Goal: Task Accomplishment & Management: Manage account settings

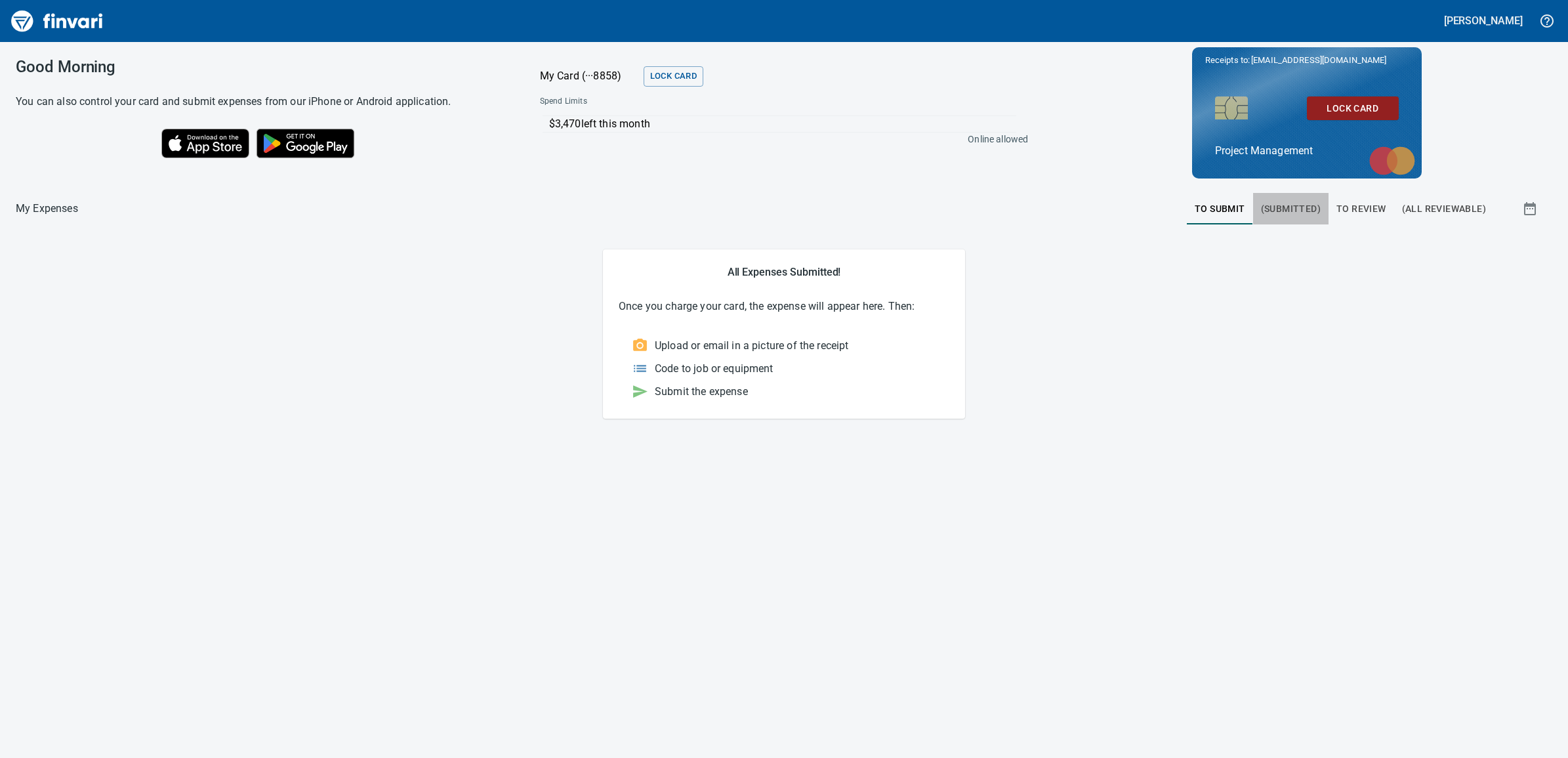
click at [1290, 214] on span "(Submitted)" at bounding box center [1291, 209] width 60 height 16
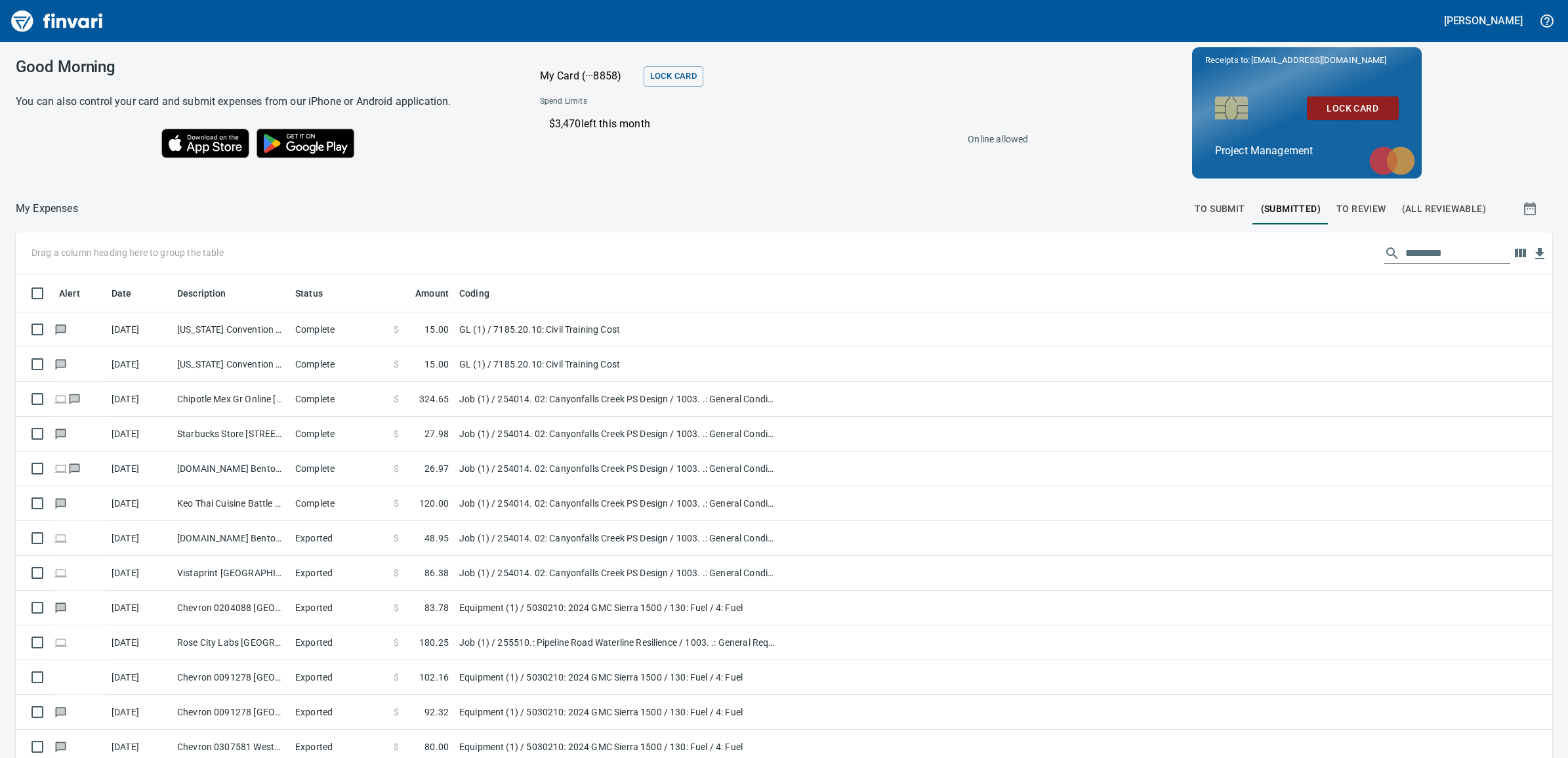
scroll to position [601, 1499]
click at [1348, 205] on span "To Review" at bounding box center [1361, 209] width 50 height 16
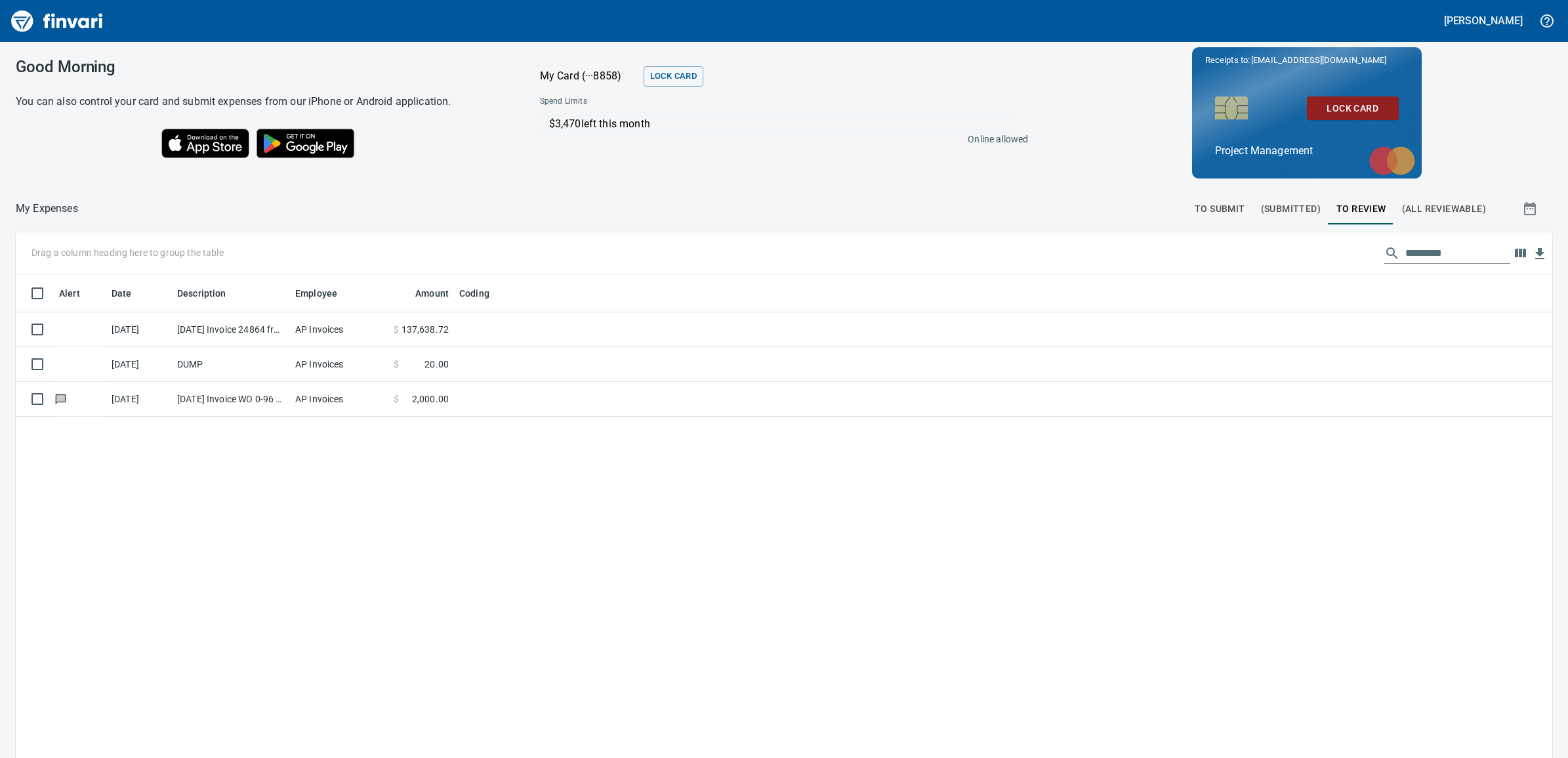
scroll to position [601, 1512]
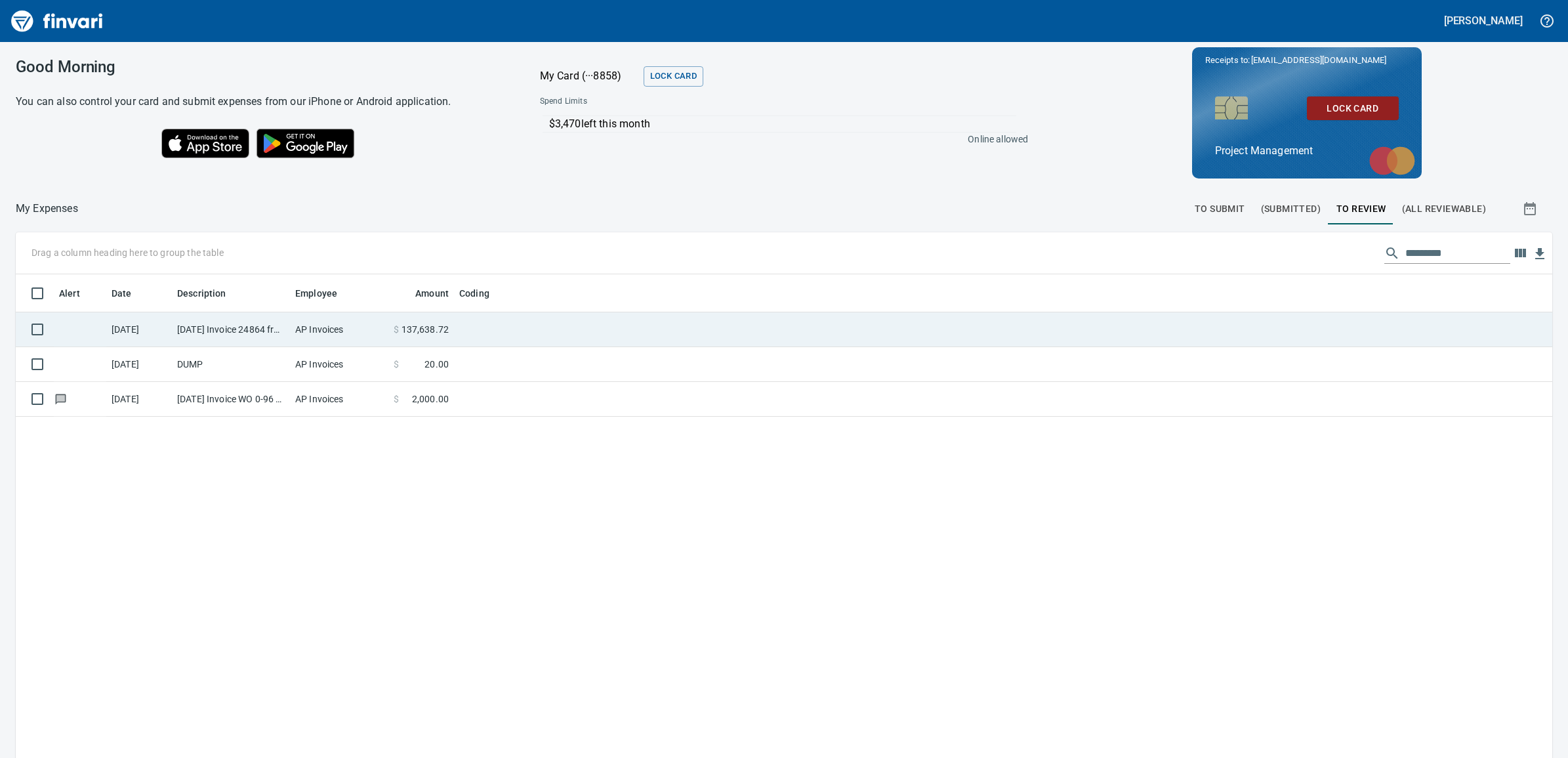
click at [444, 329] on span "137,638.72" at bounding box center [425, 330] width 48 height 14
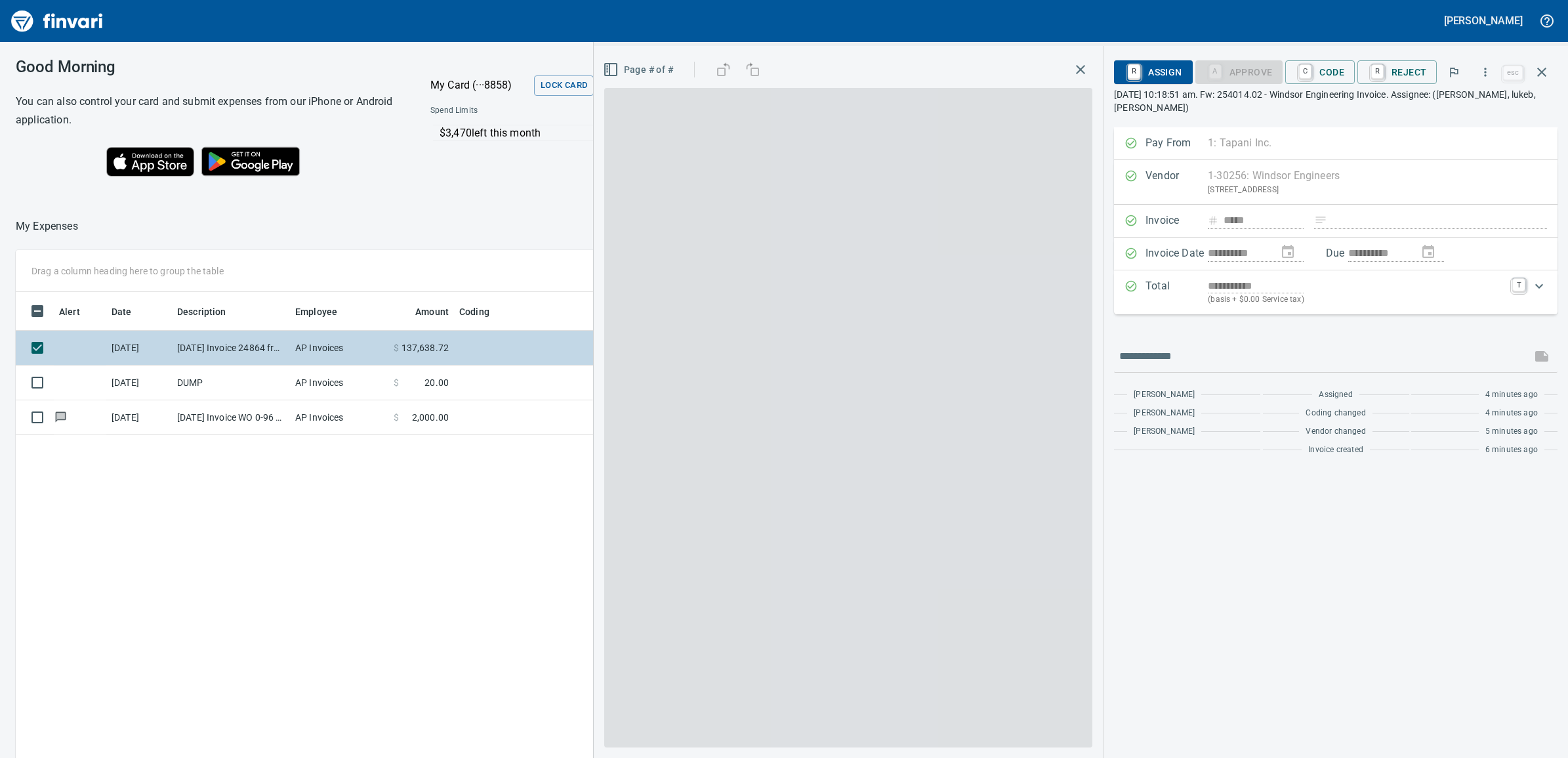
scroll to position [601, 1184]
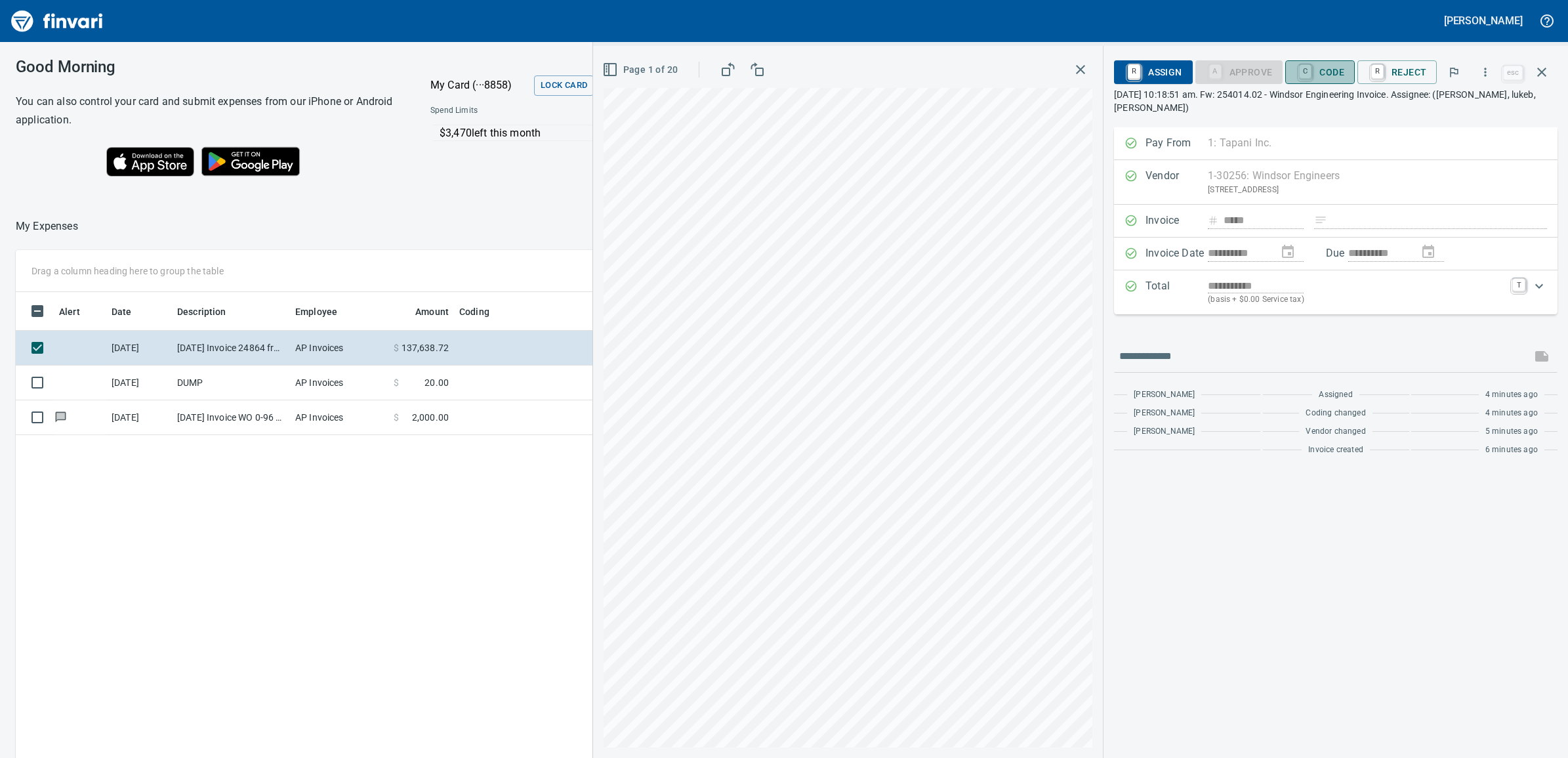
click at [1327, 74] on span "C Code" at bounding box center [1320, 72] width 49 height 22
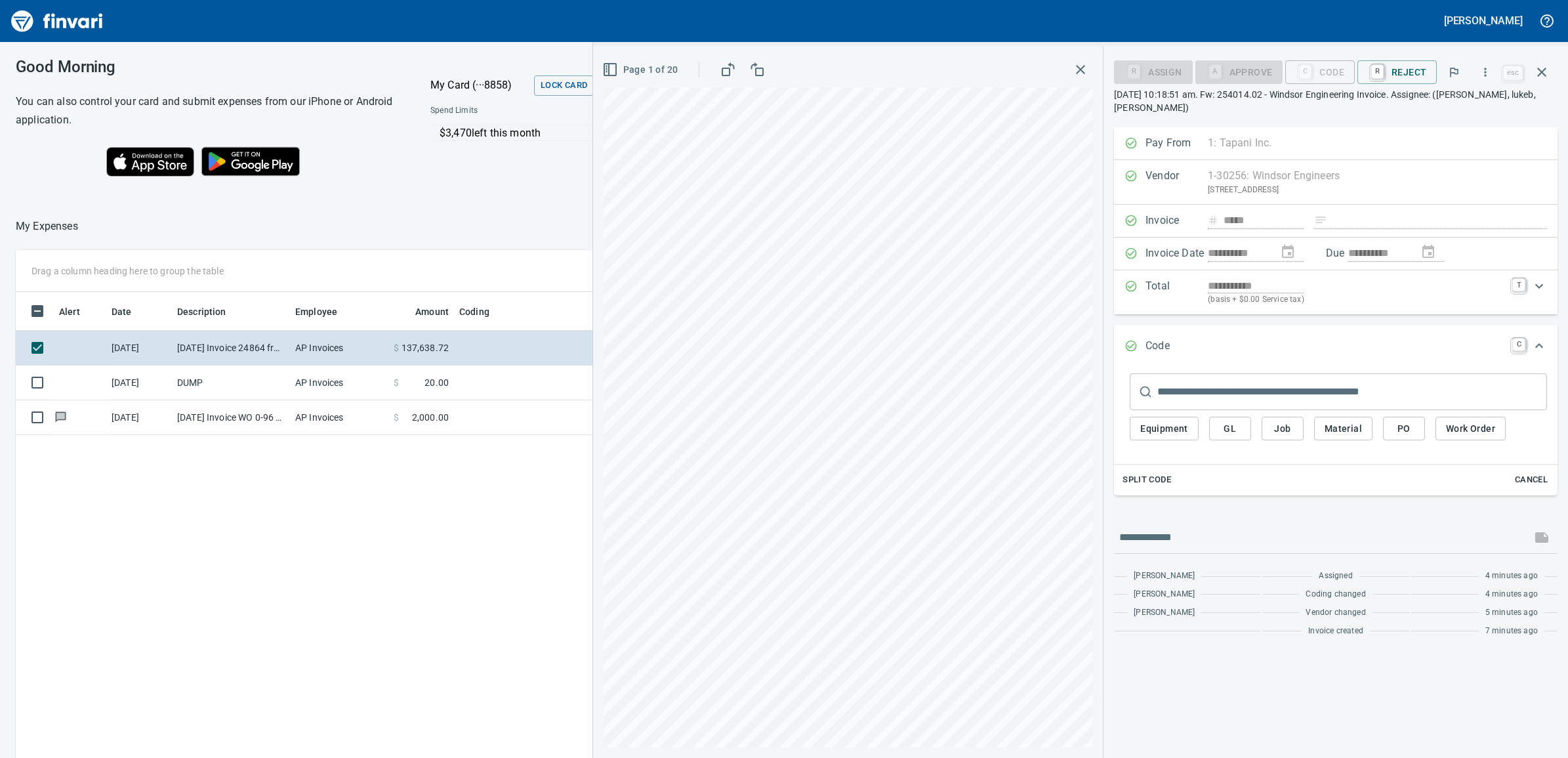
click at [1287, 430] on span "Job" at bounding box center [1284, 428] width 21 height 16
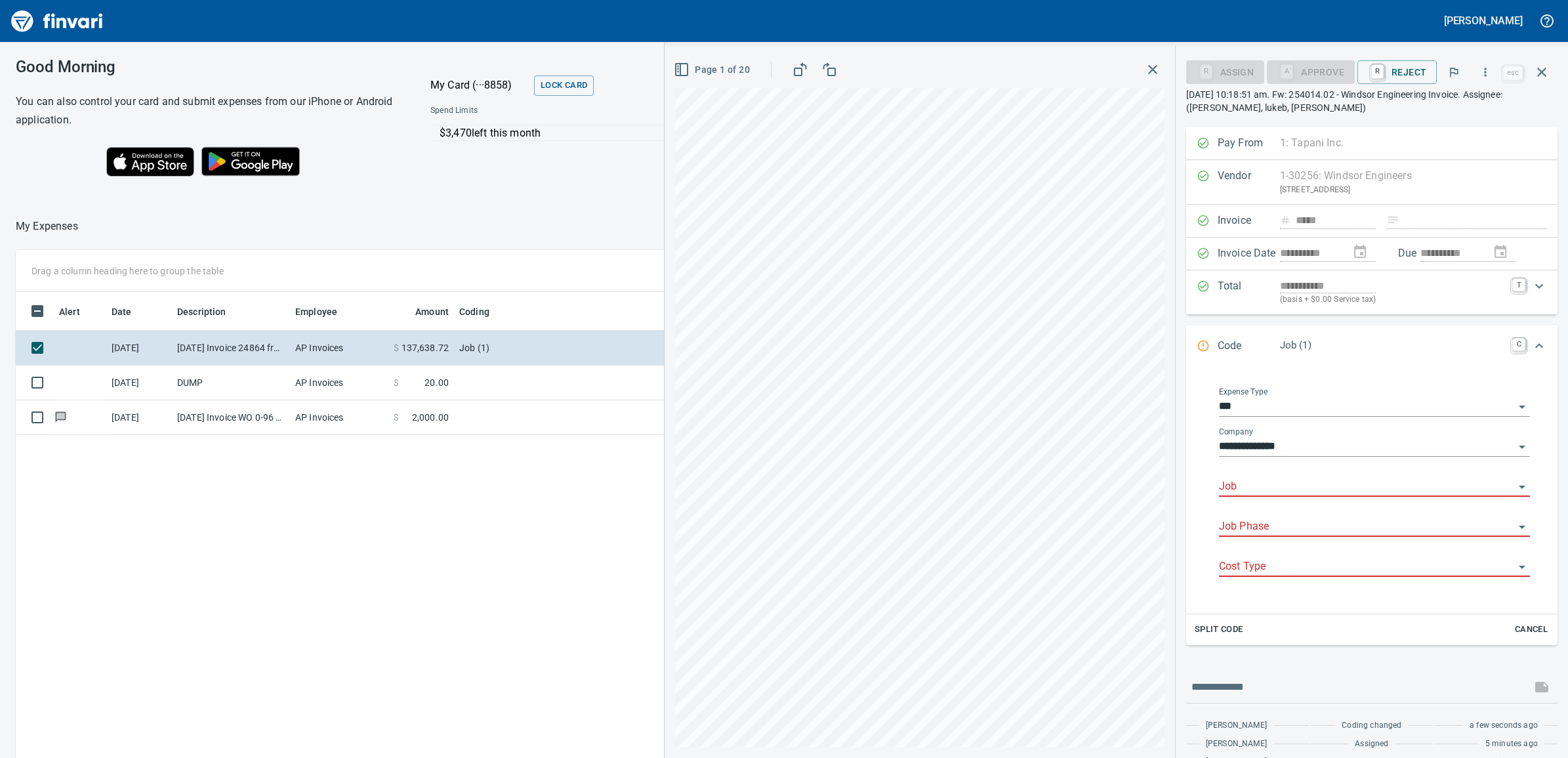
click at [1297, 485] on input "Job" at bounding box center [1367, 486] width 295 height 18
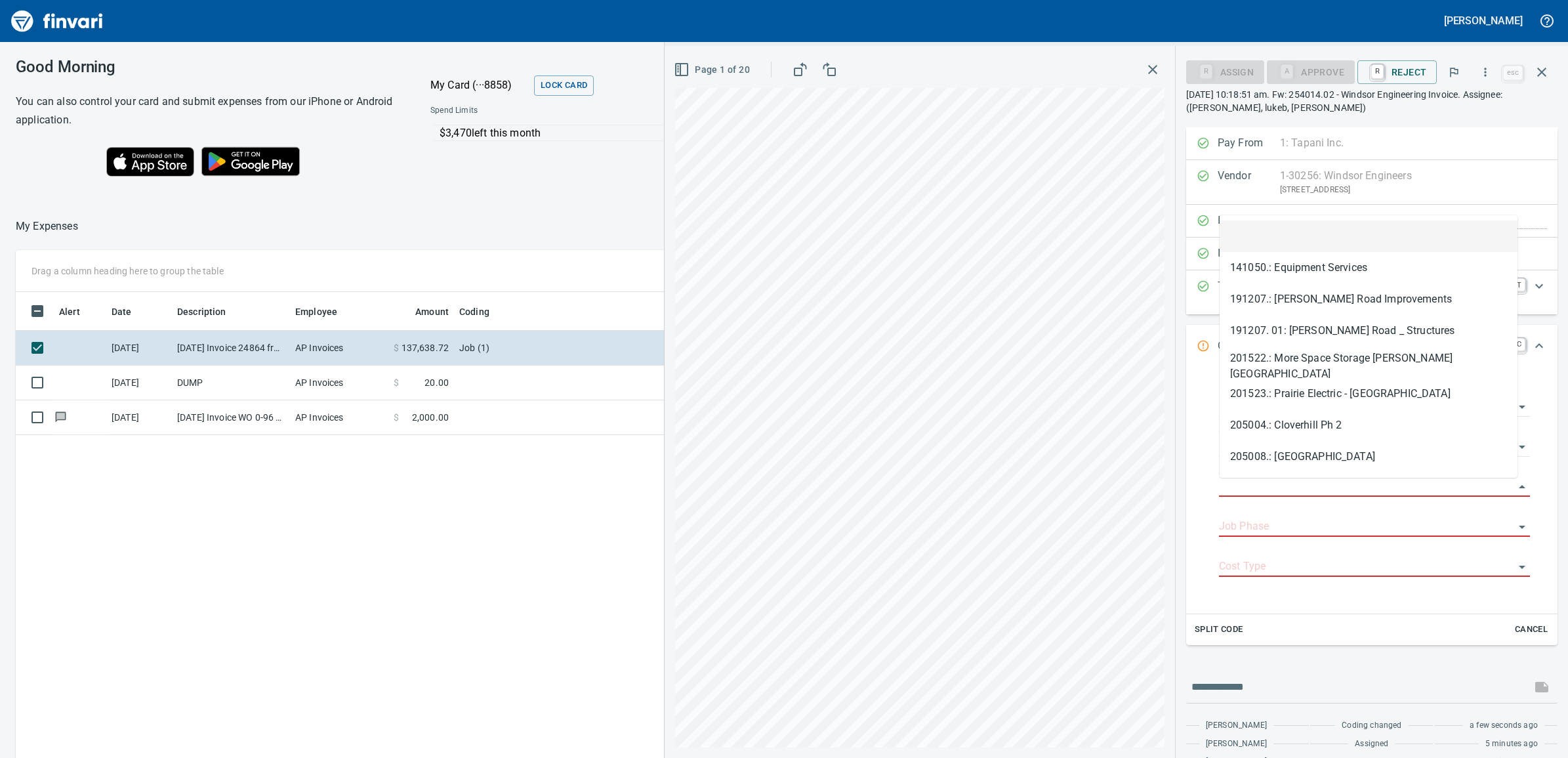
click at [1282, 240] on li at bounding box center [1369, 236] width 298 height 31
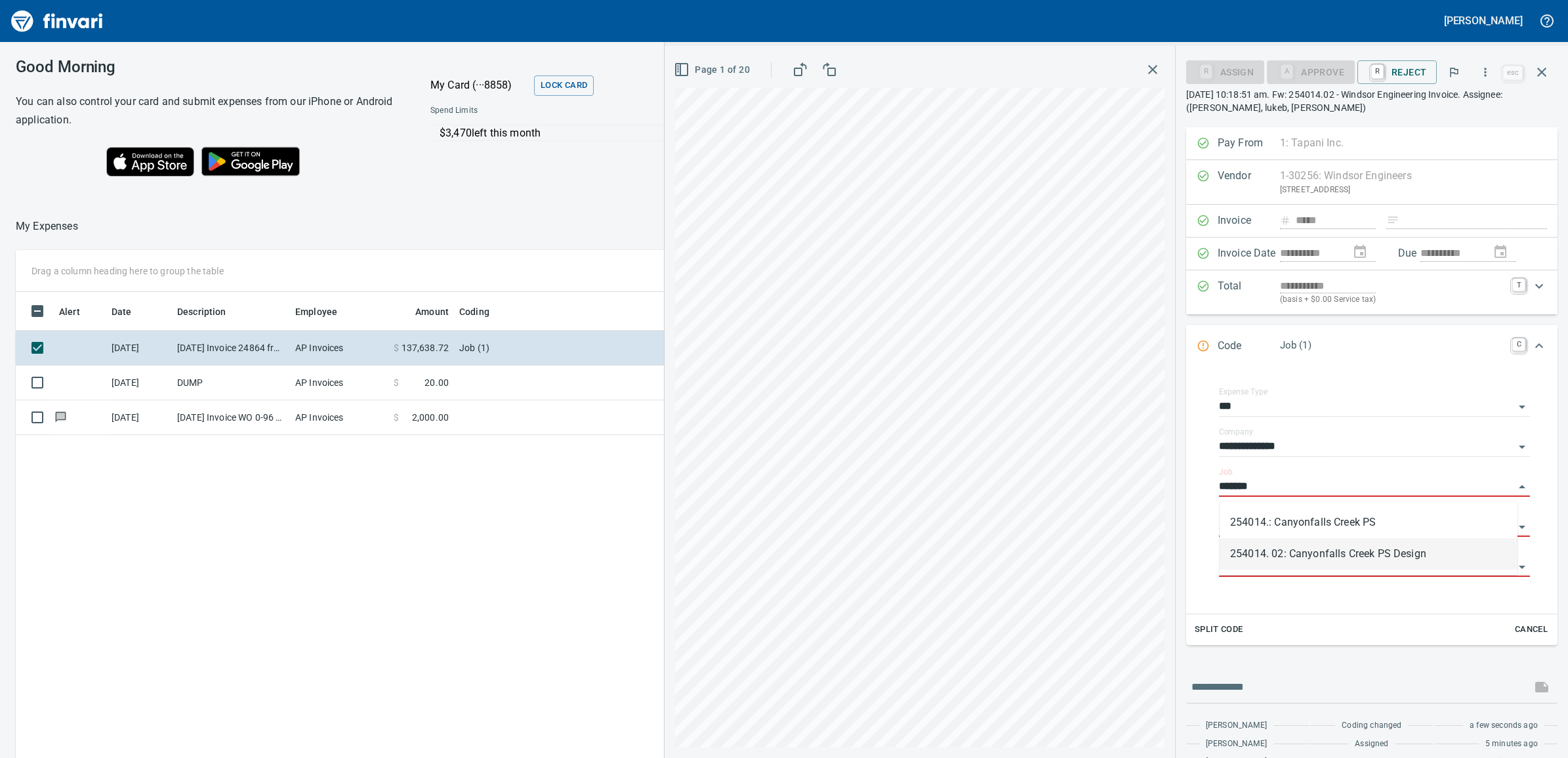
click at [1329, 551] on li "254014. 02: Canyonfalls Creek PS Design" at bounding box center [1369, 553] width 298 height 31
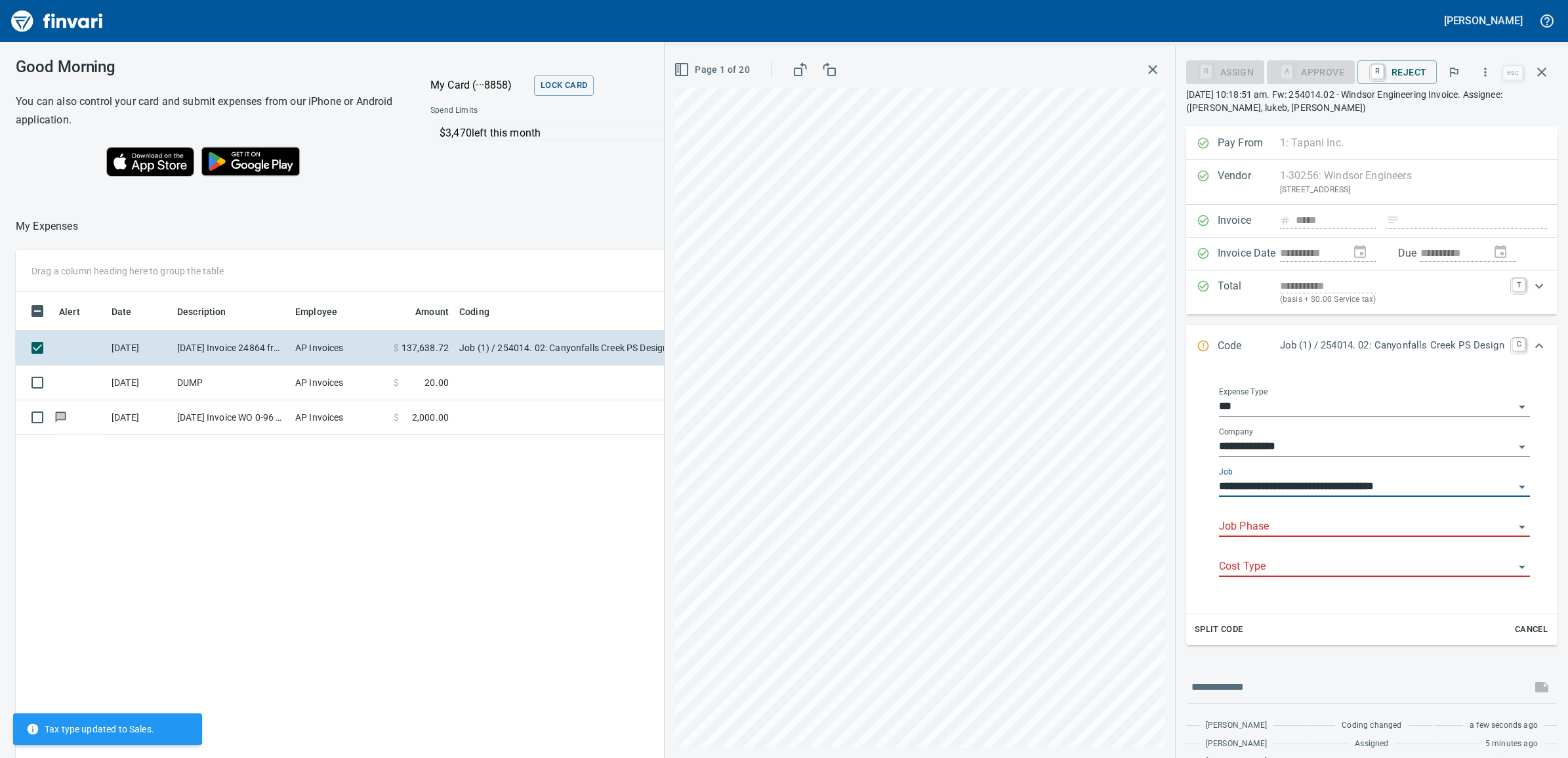
type input "**********"
click at [1290, 528] on input "Job Phase" at bounding box center [1367, 526] width 295 height 18
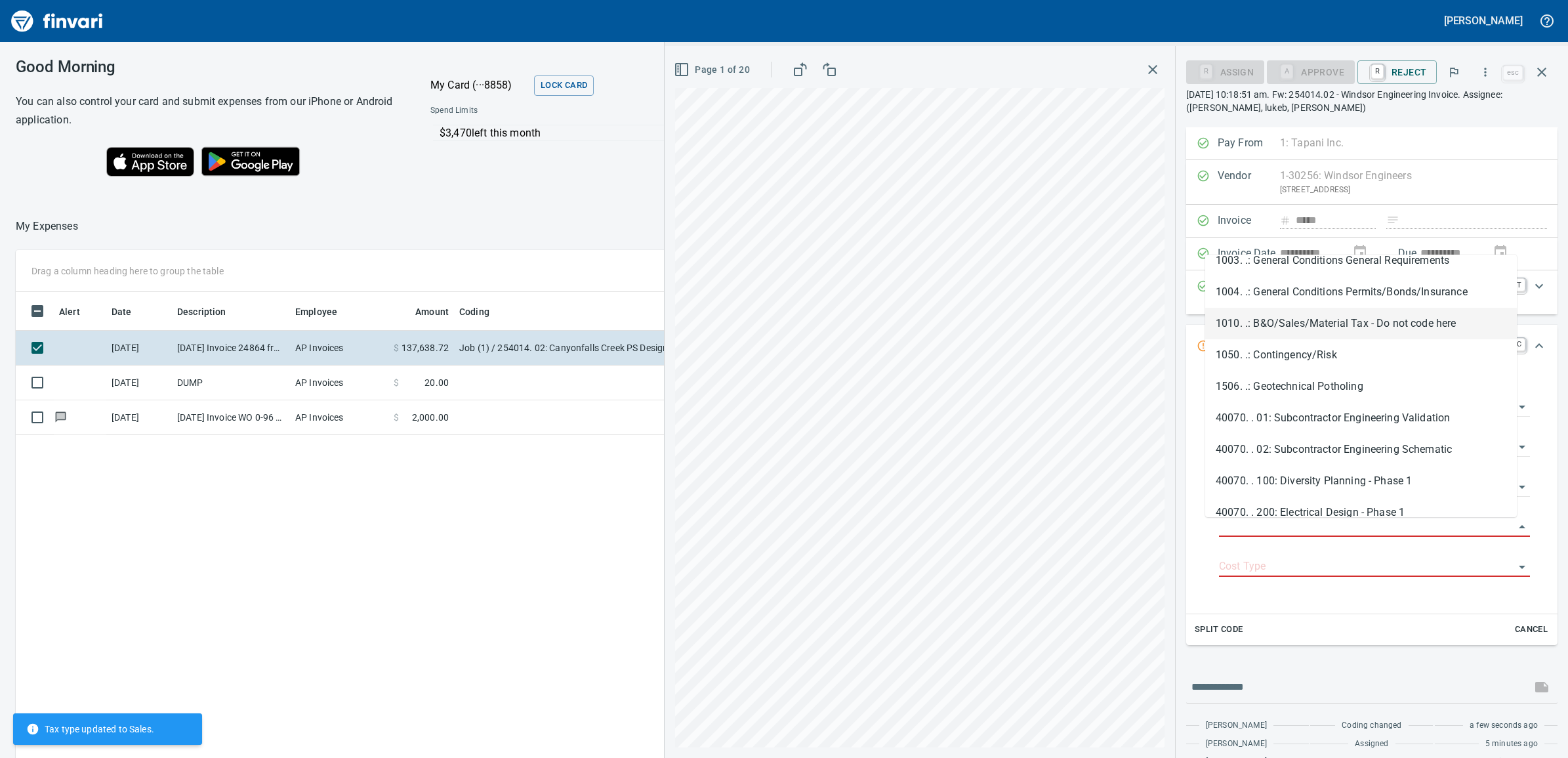
scroll to position [188, 0]
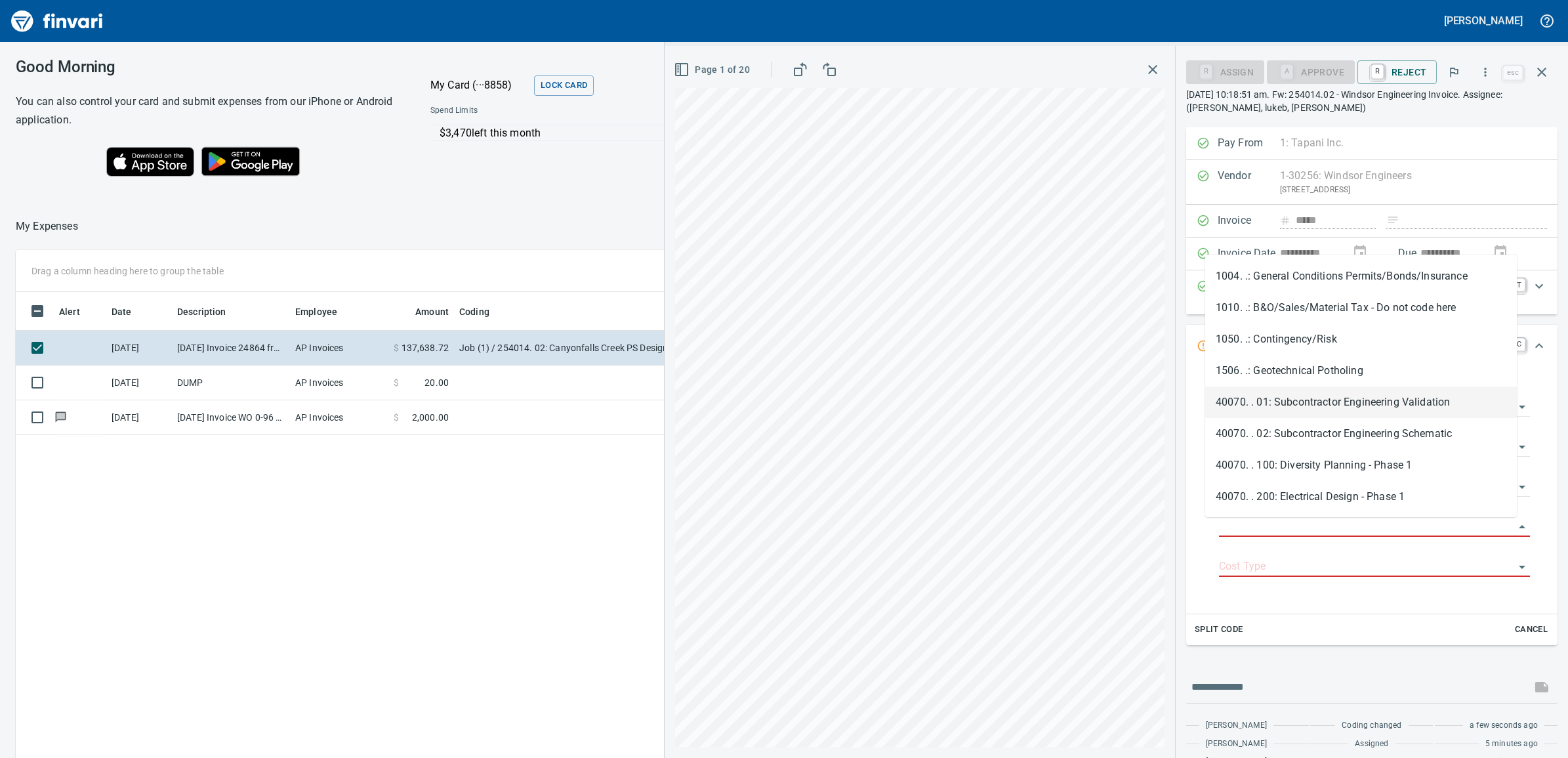
click at [1340, 397] on li "40070. . 01: Subcontractor Engineering Validation" at bounding box center [1361, 402] width 312 height 31
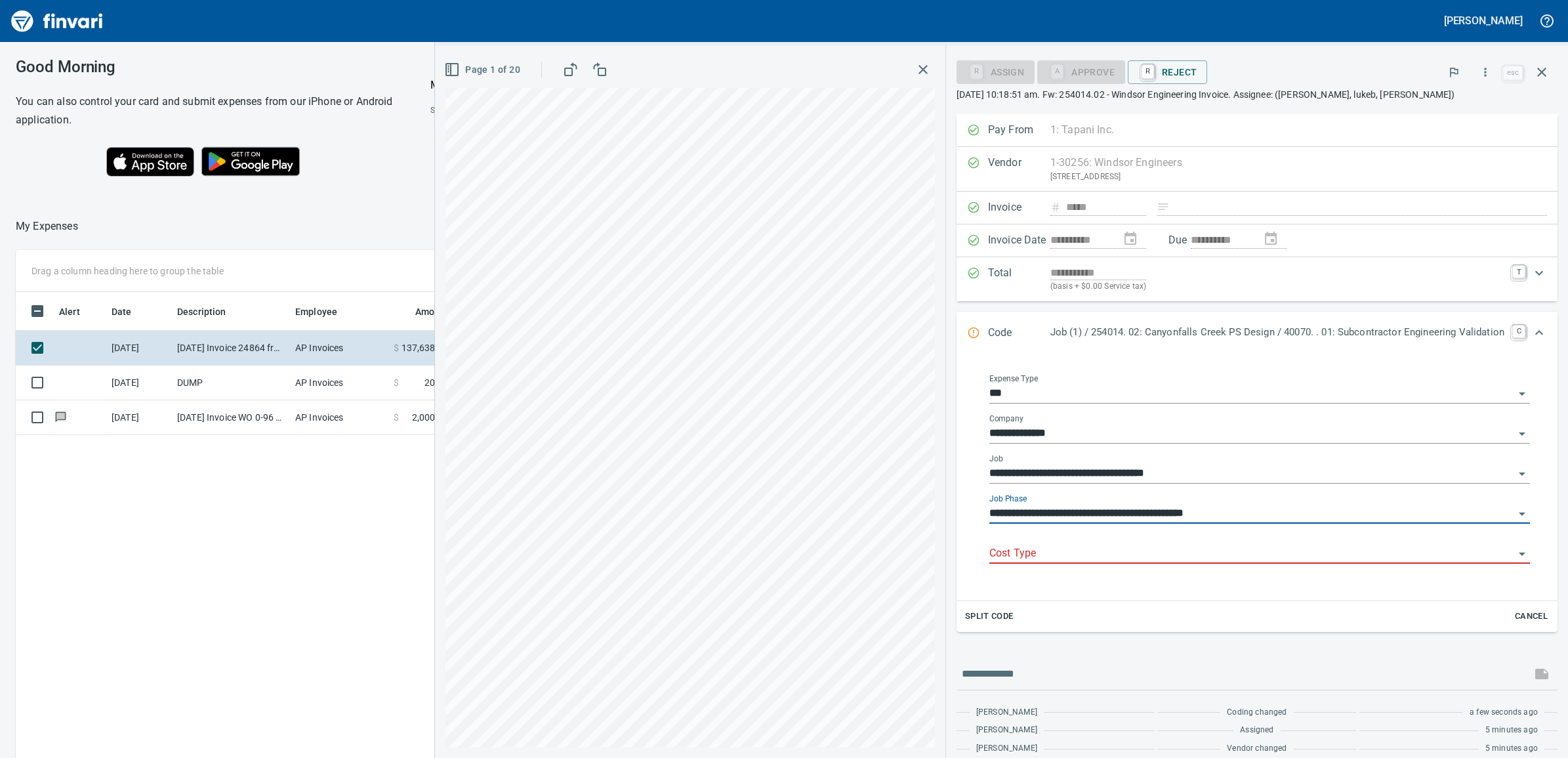
type input "**********"
click at [1073, 545] on div "Cost Type" at bounding box center [1259, 548] width 541 height 29
click at [1075, 566] on div "Cost Type" at bounding box center [1259, 553] width 541 height 40
click at [1519, 555] on icon "Open" at bounding box center [1522, 553] width 7 height 3
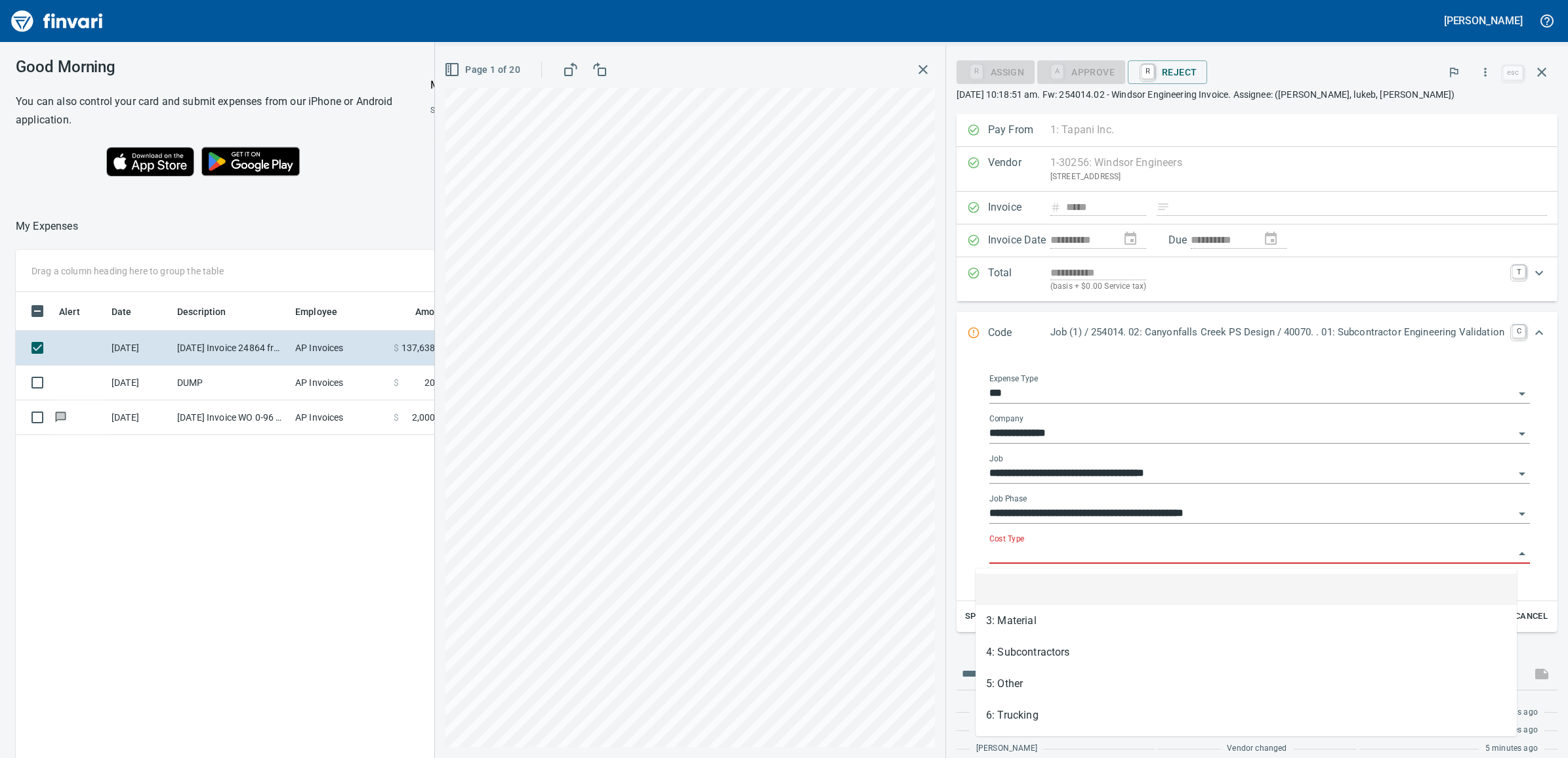
scroll to position [601, 1184]
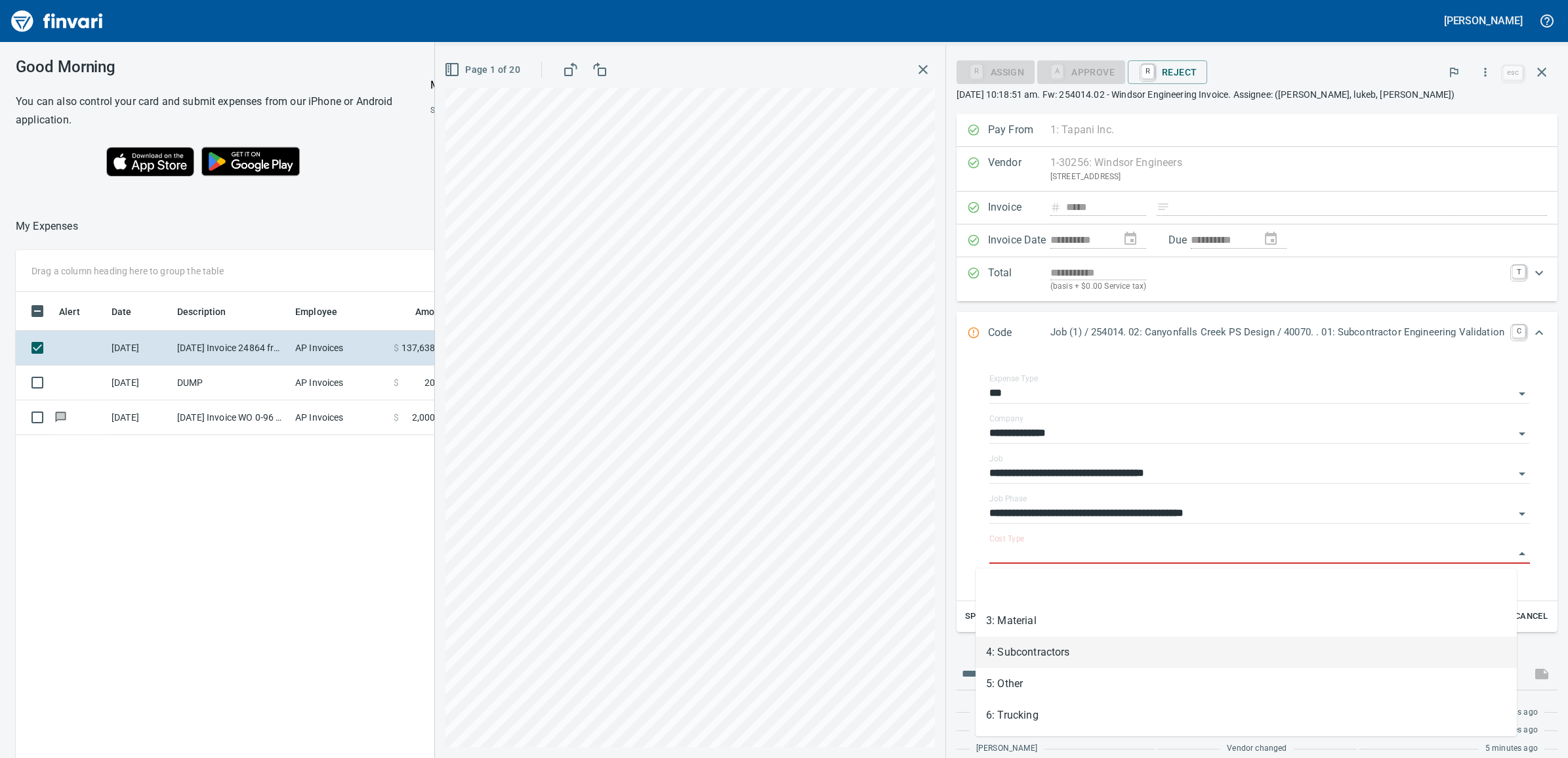
click at [1045, 657] on li "4: Subcontractors" at bounding box center [1247, 652] width 542 height 31
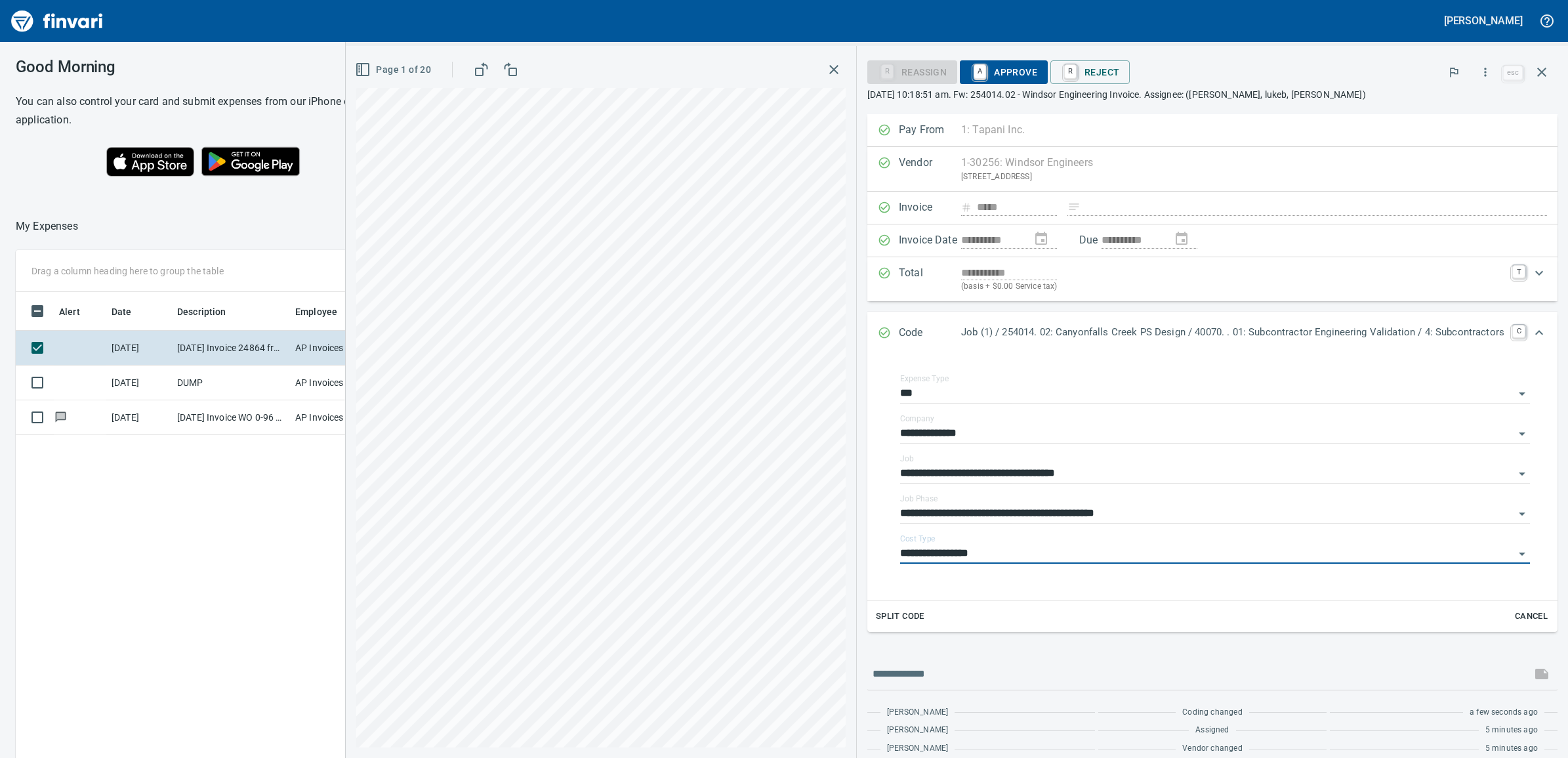
type input "**********"
click at [1001, 582] on div "**********" at bounding box center [1216, 476] width 651 height 226
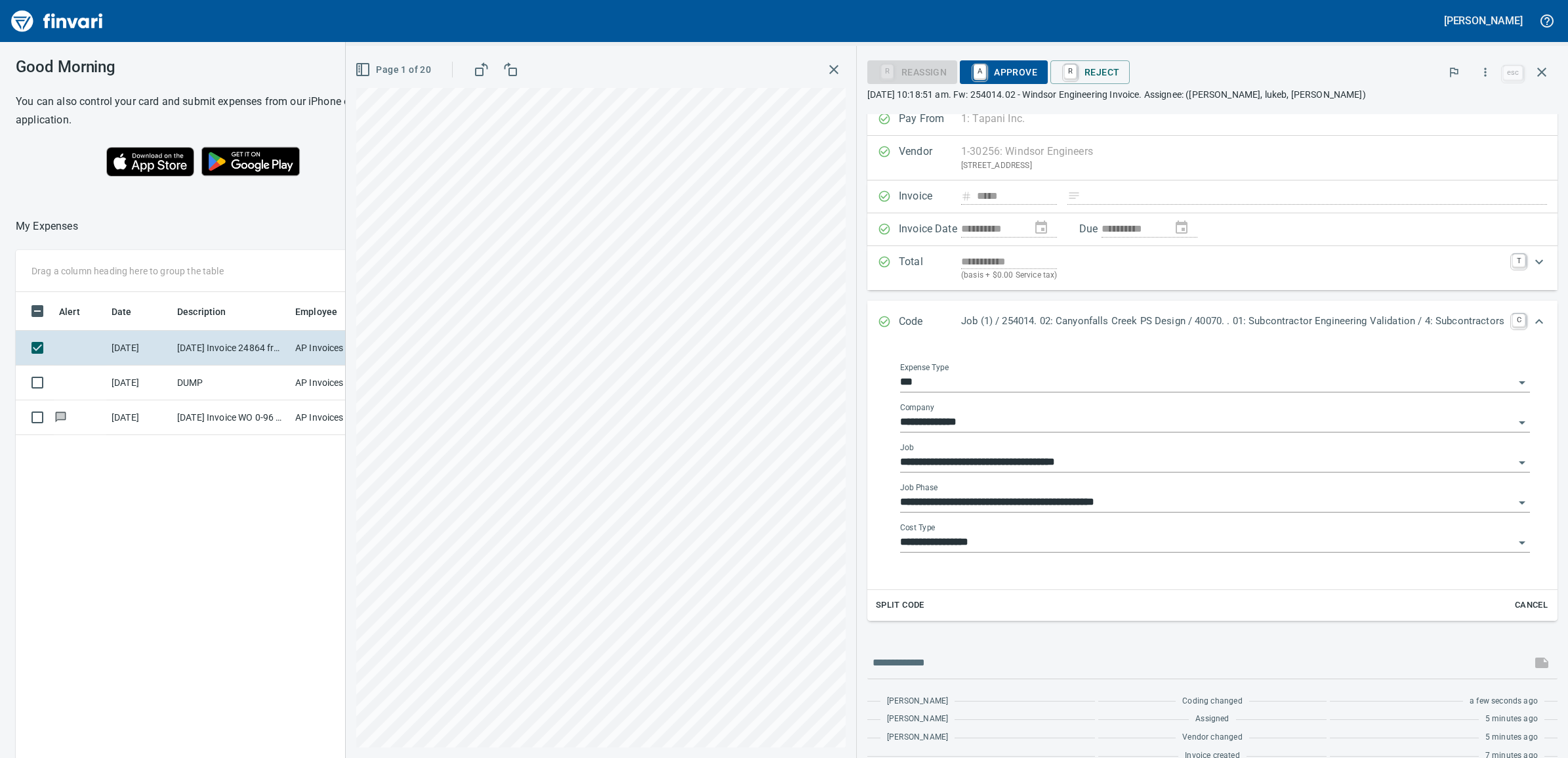
scroll to position [0, 0]
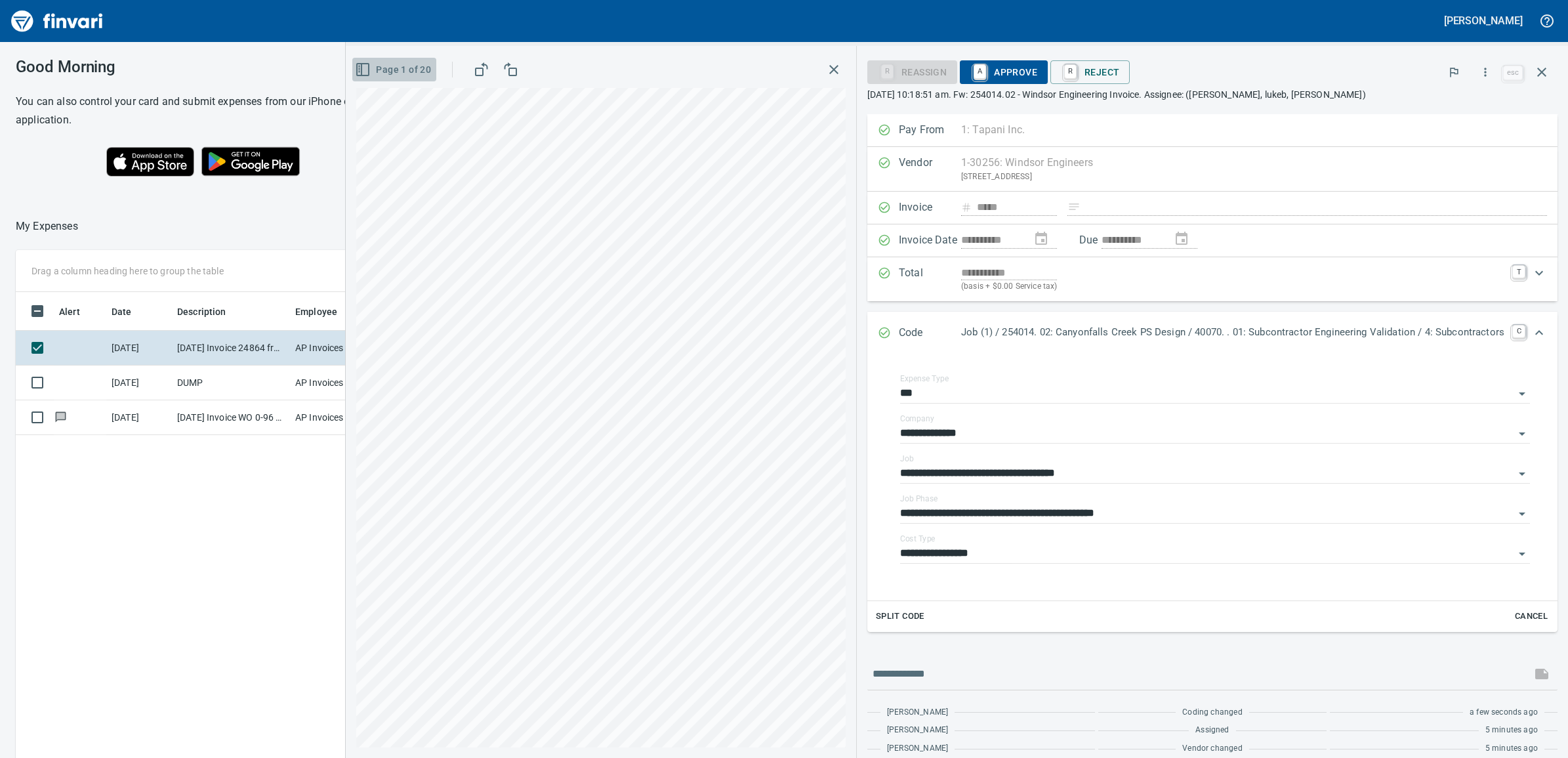
click at [390, 74] on span "Page 1 of 20" at bounding box center [394, 70] width 74 height 16
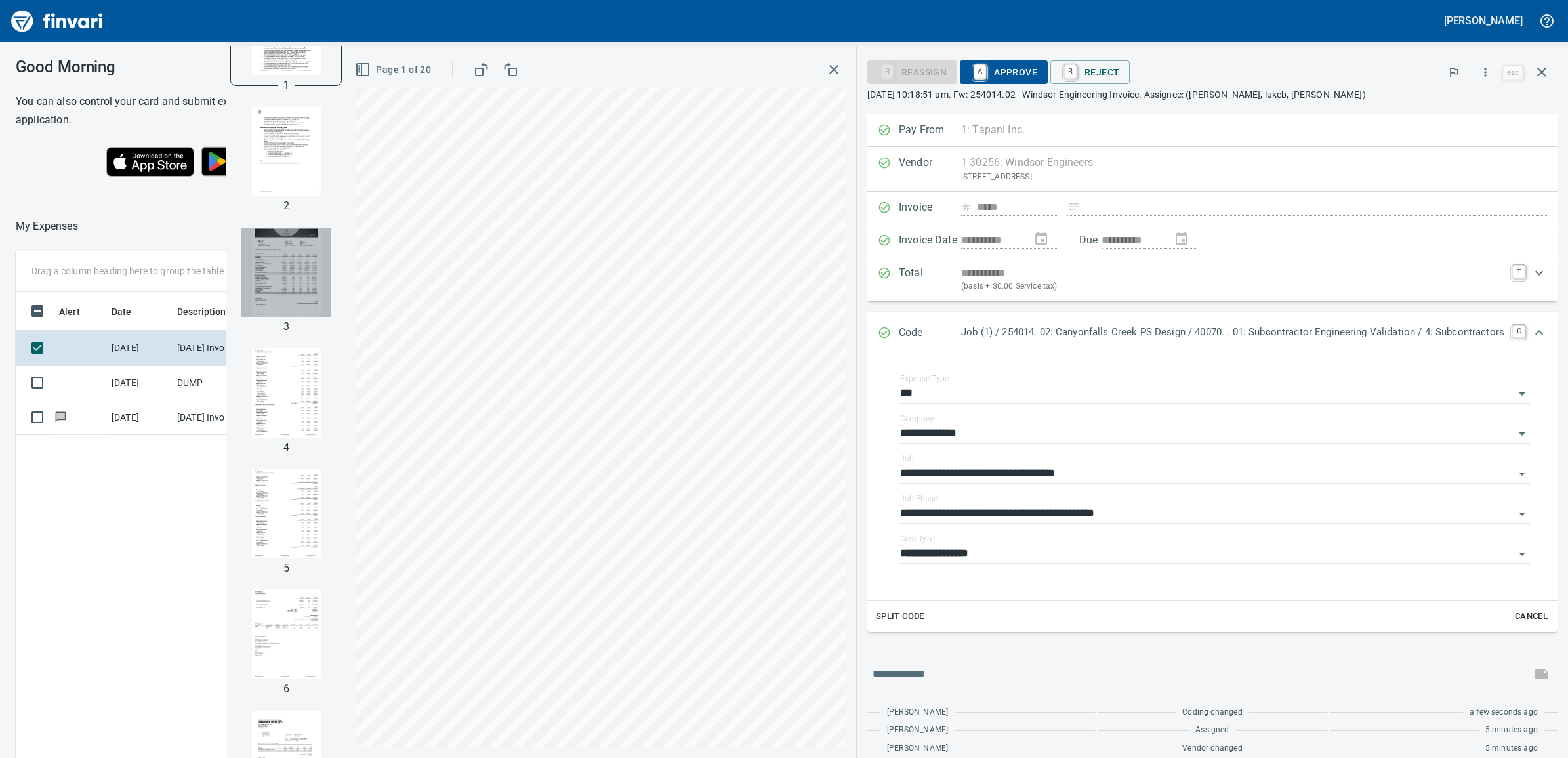
click at [261, 256] on img "button" at bounding box center [286, 273] width 89 height 89
click at [985, 72] on span "A Approve" at bounding box center [1004, 72] width 67 height 22
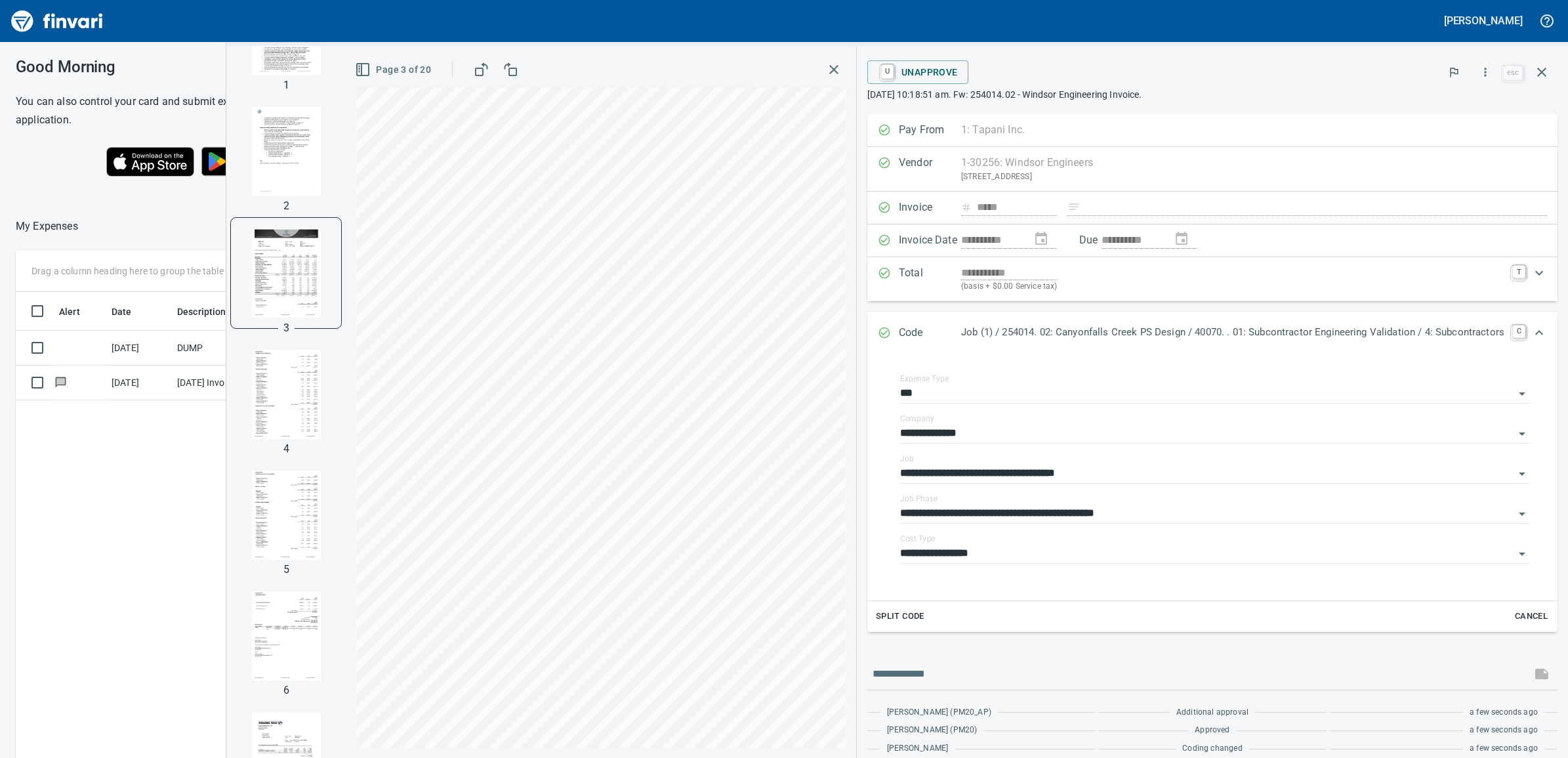
click at [444, 18] on div at bounding box center [575, 20] width 1140 height 31
click at [131, 349] on td "[DATE]" at bounding box center [139, 348] width 66 height 35
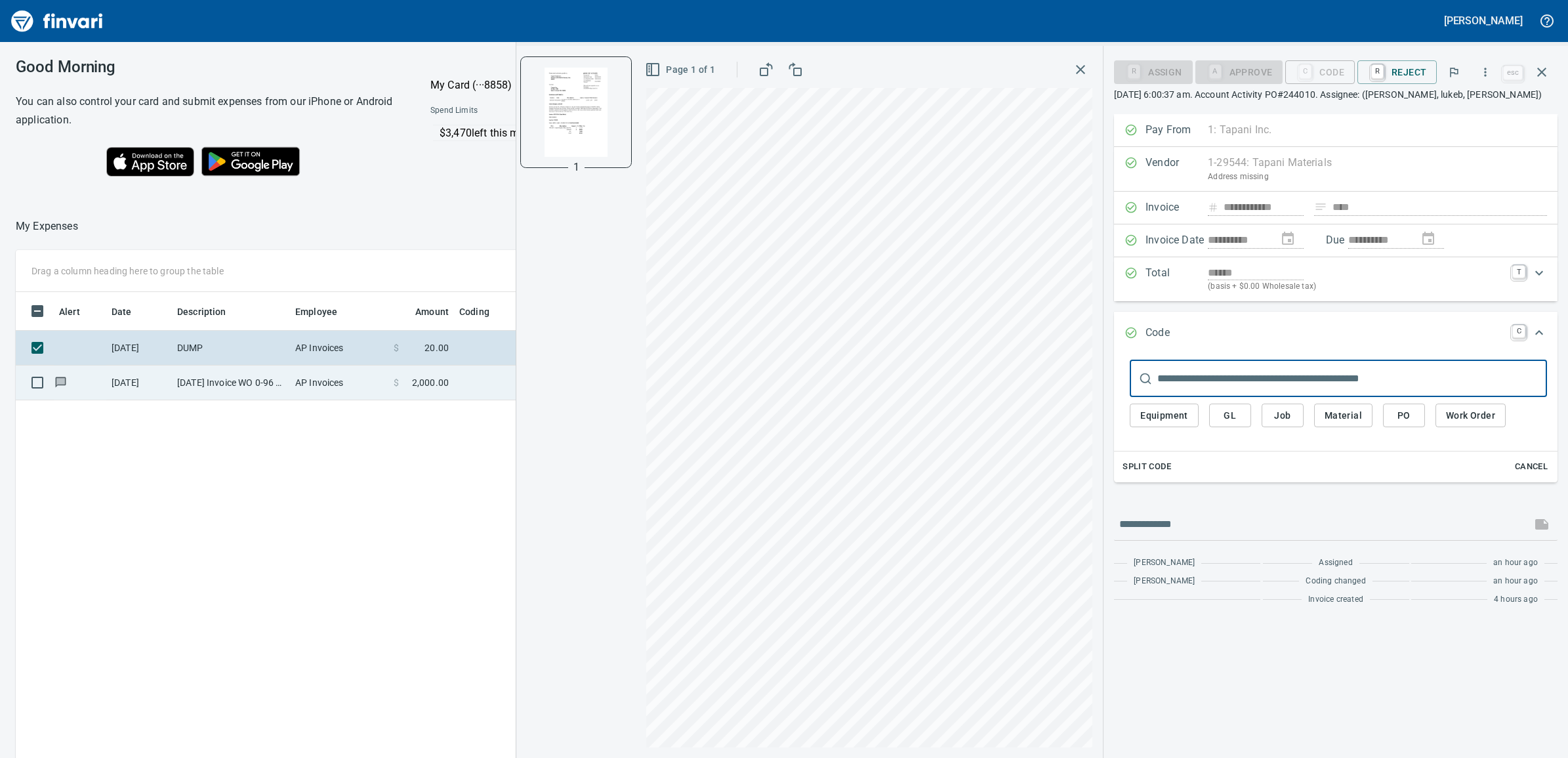
click at [313, 390] on td "AP Invoices" at bounding box center [339, 382] width 98 height 35
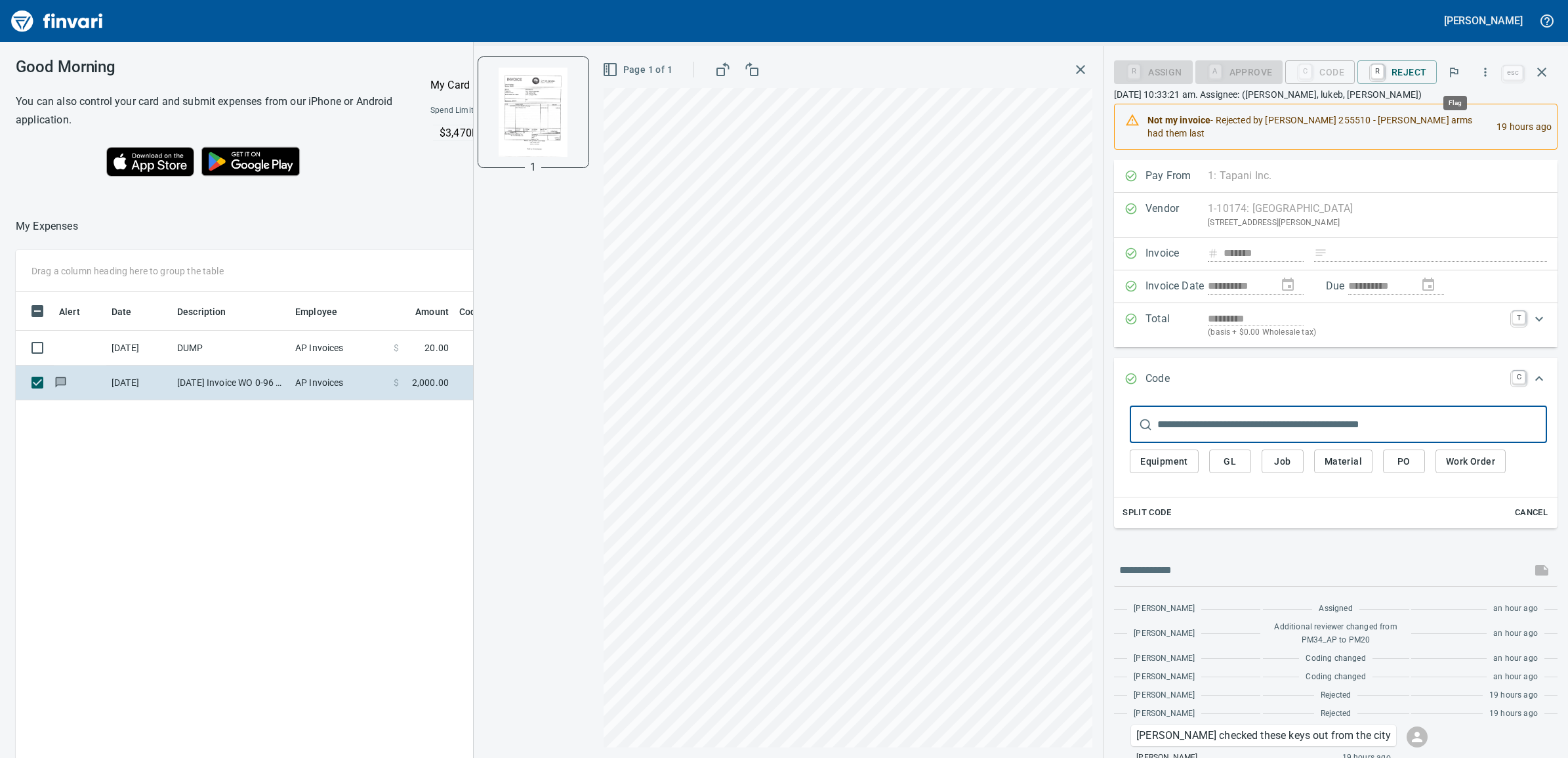
scroll to position [601, 1184]
click at [1335, 80] on div "C Code" at bounding box center [1320, 72] width 70 height 23
click at [1232, 418] on input "text" at bounding box center [1351, 424] width 389 height 37
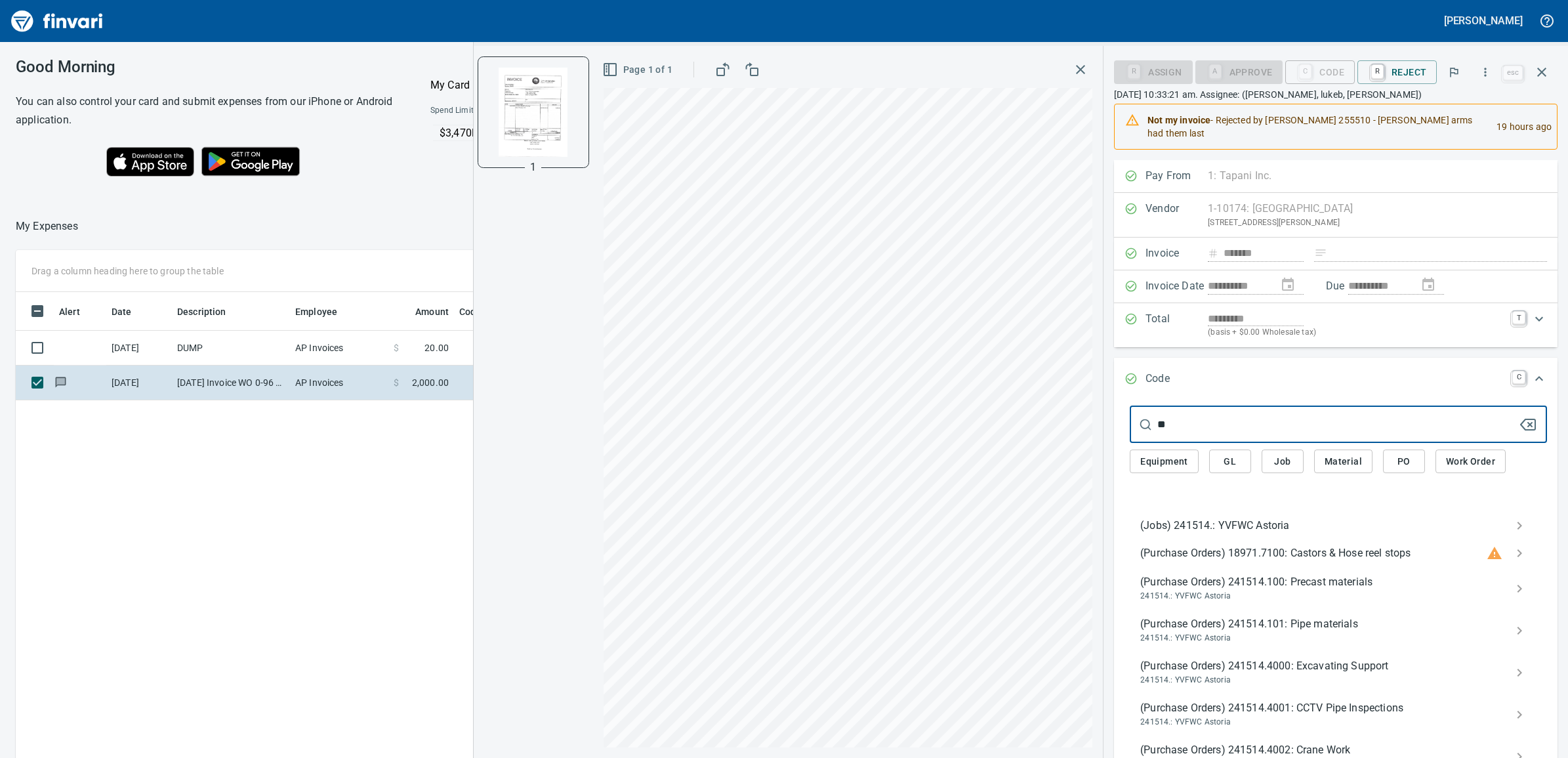
type input "*"
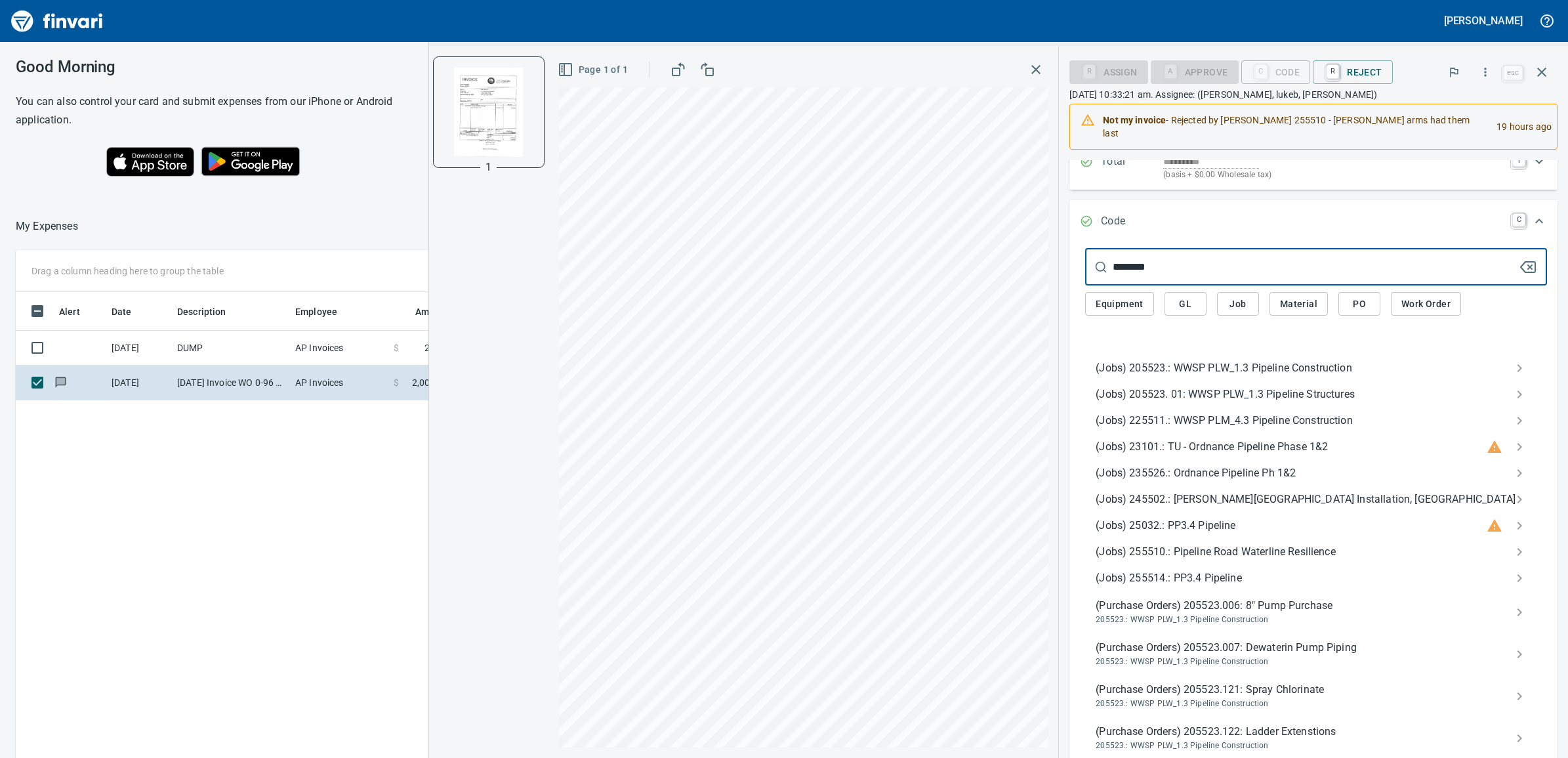
scroll to position [164, 0]
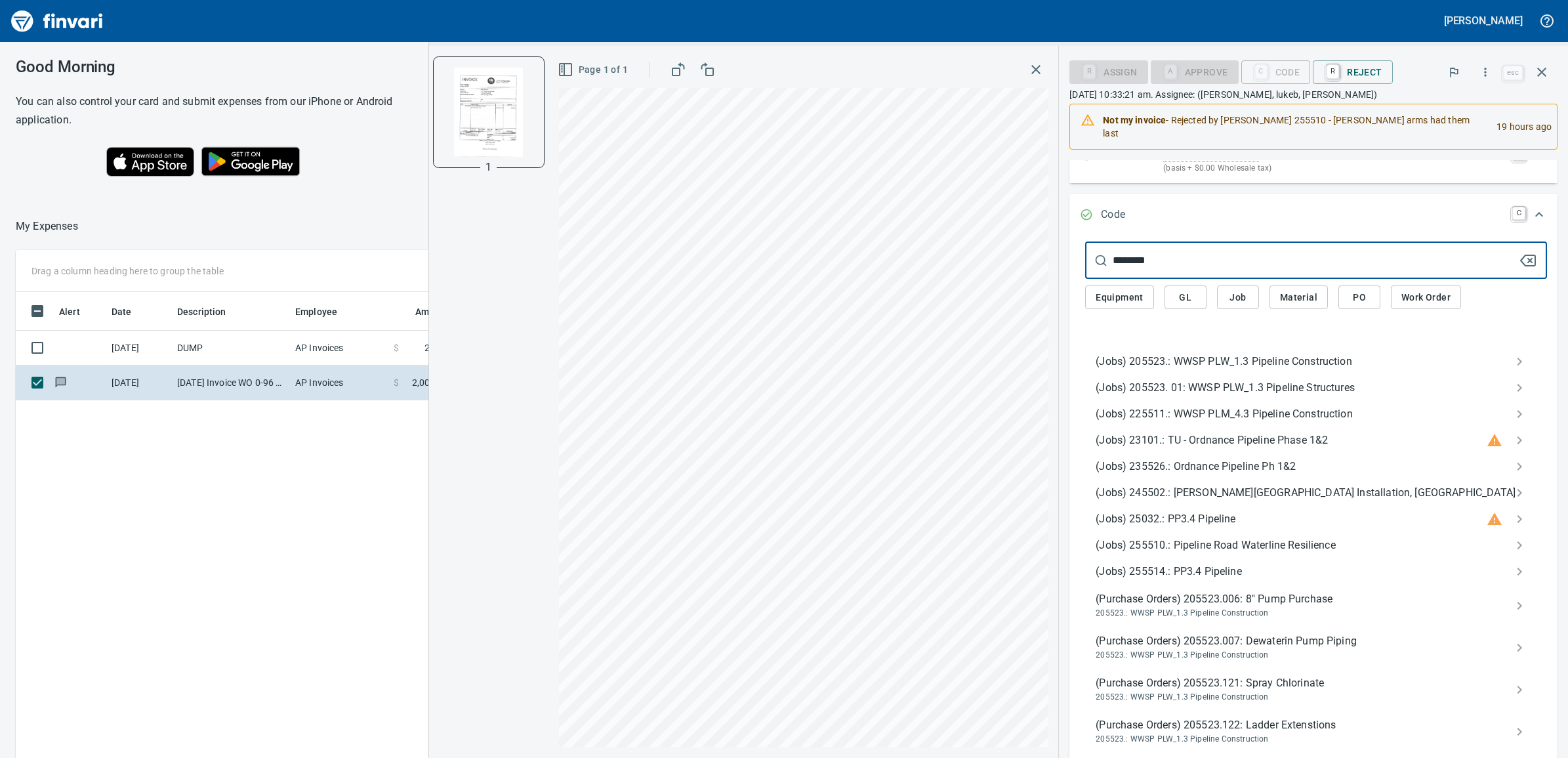
type input "********"
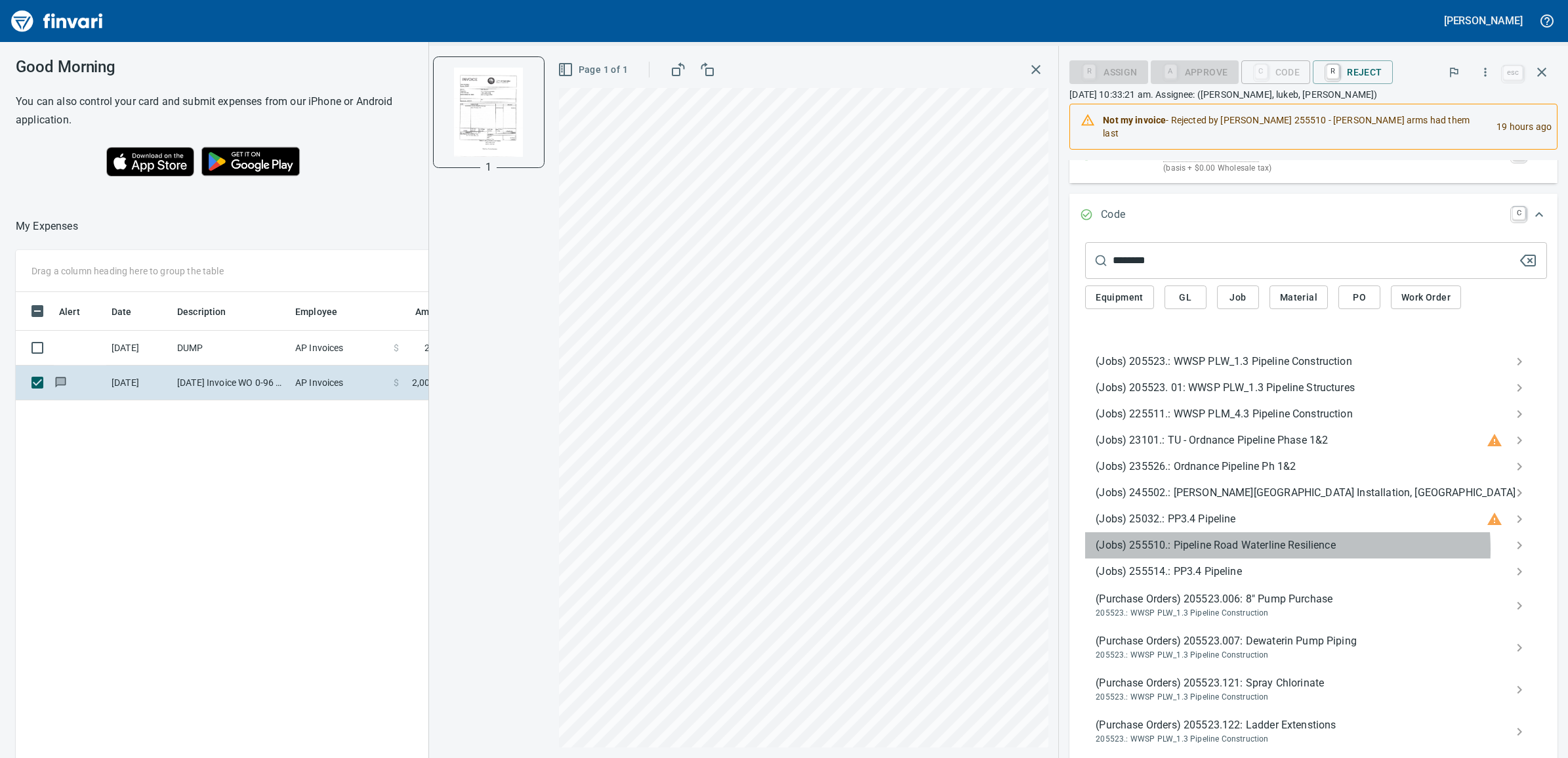
click at [1307, 539] on span "(Jobs) 255510.: Pipeline Road Waterline Resilience" at bounding box center [1306, 545] width 420 height 16
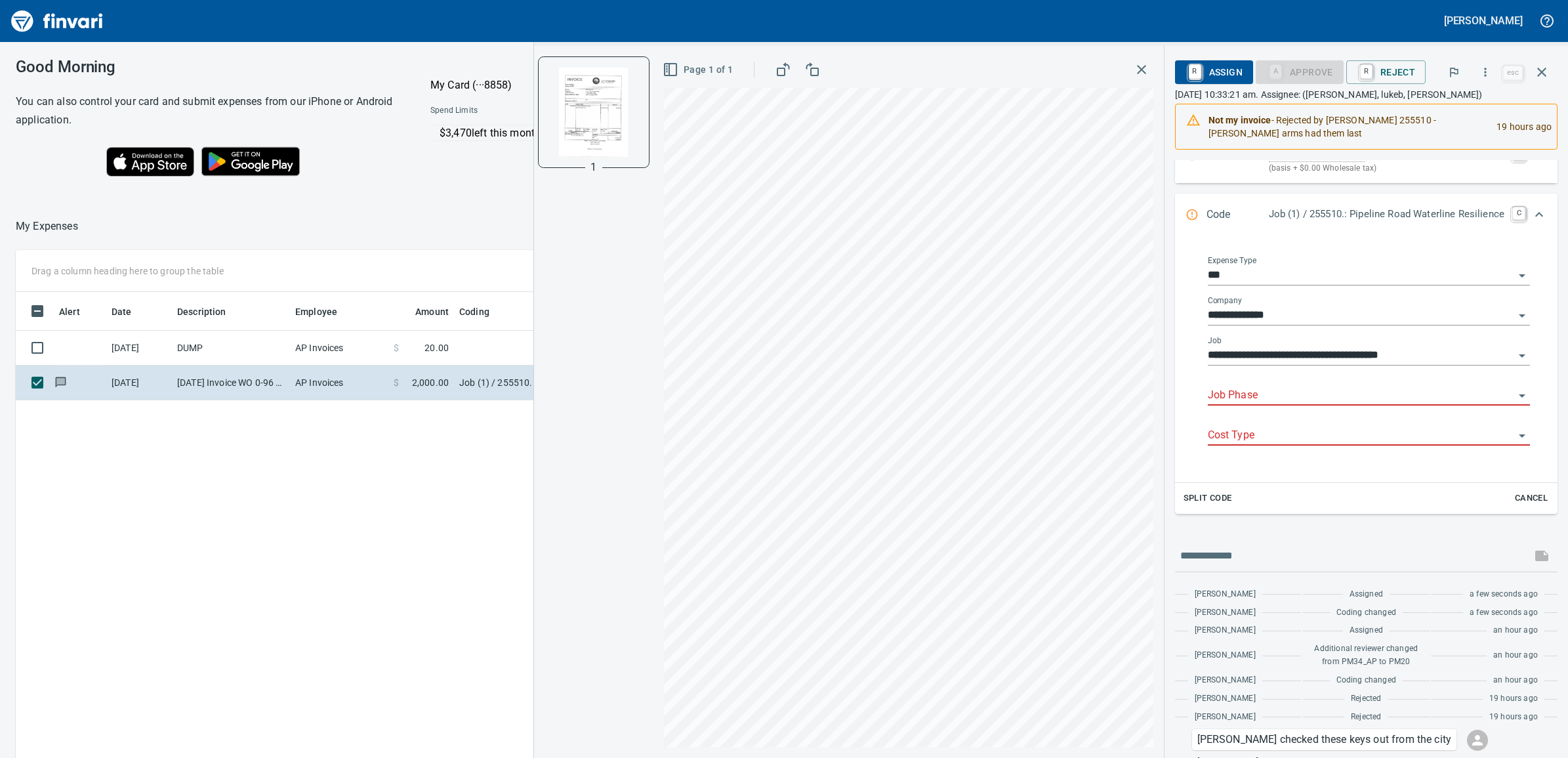
click at [1305, 390] on input "Job Phase" at bounding box center [1361, 395] width 307 height 18
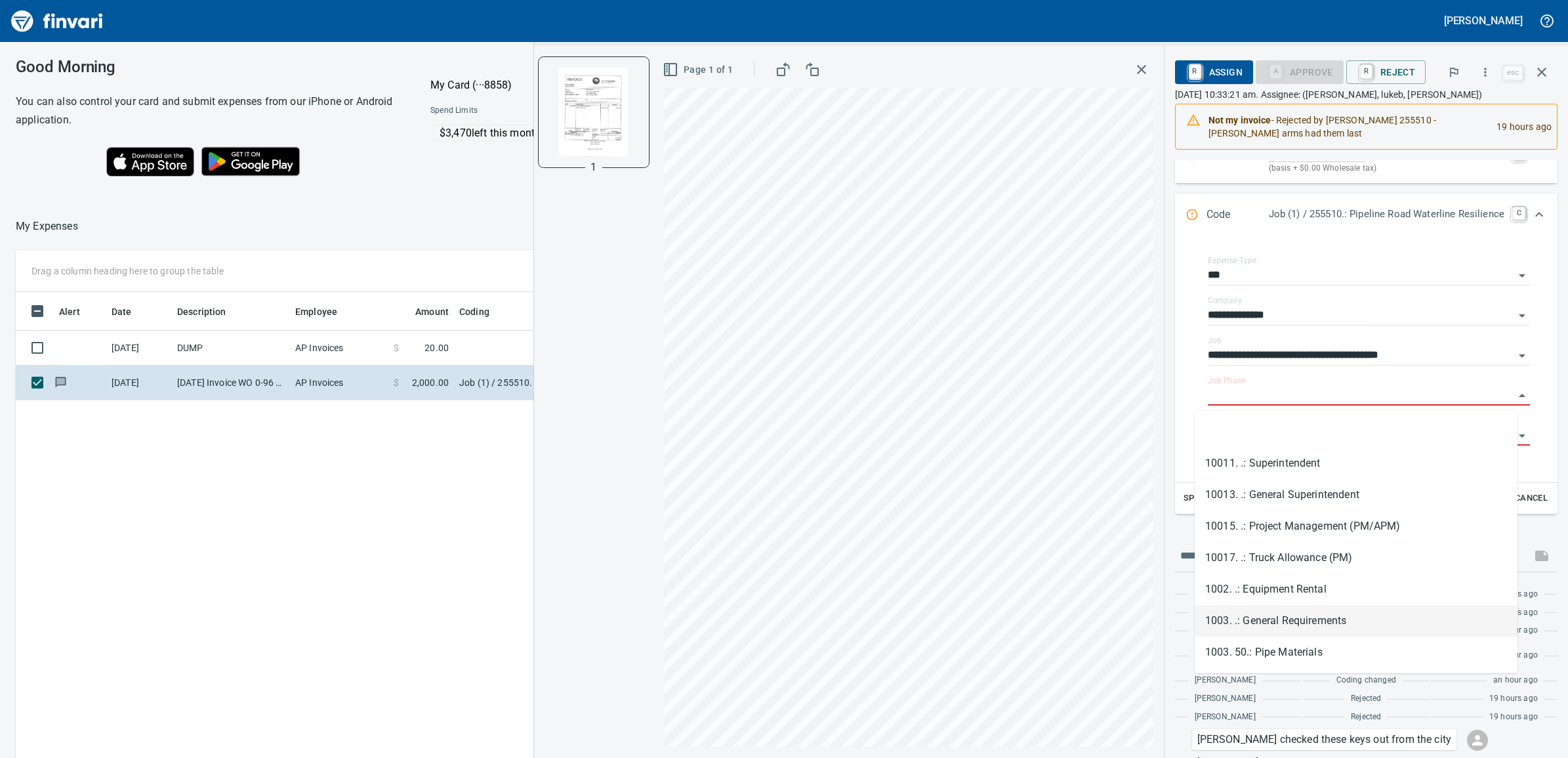
click at [1299, 618] on li "1003. .: General Requirements" at bounding box center [1356, 620] width 323 height 31
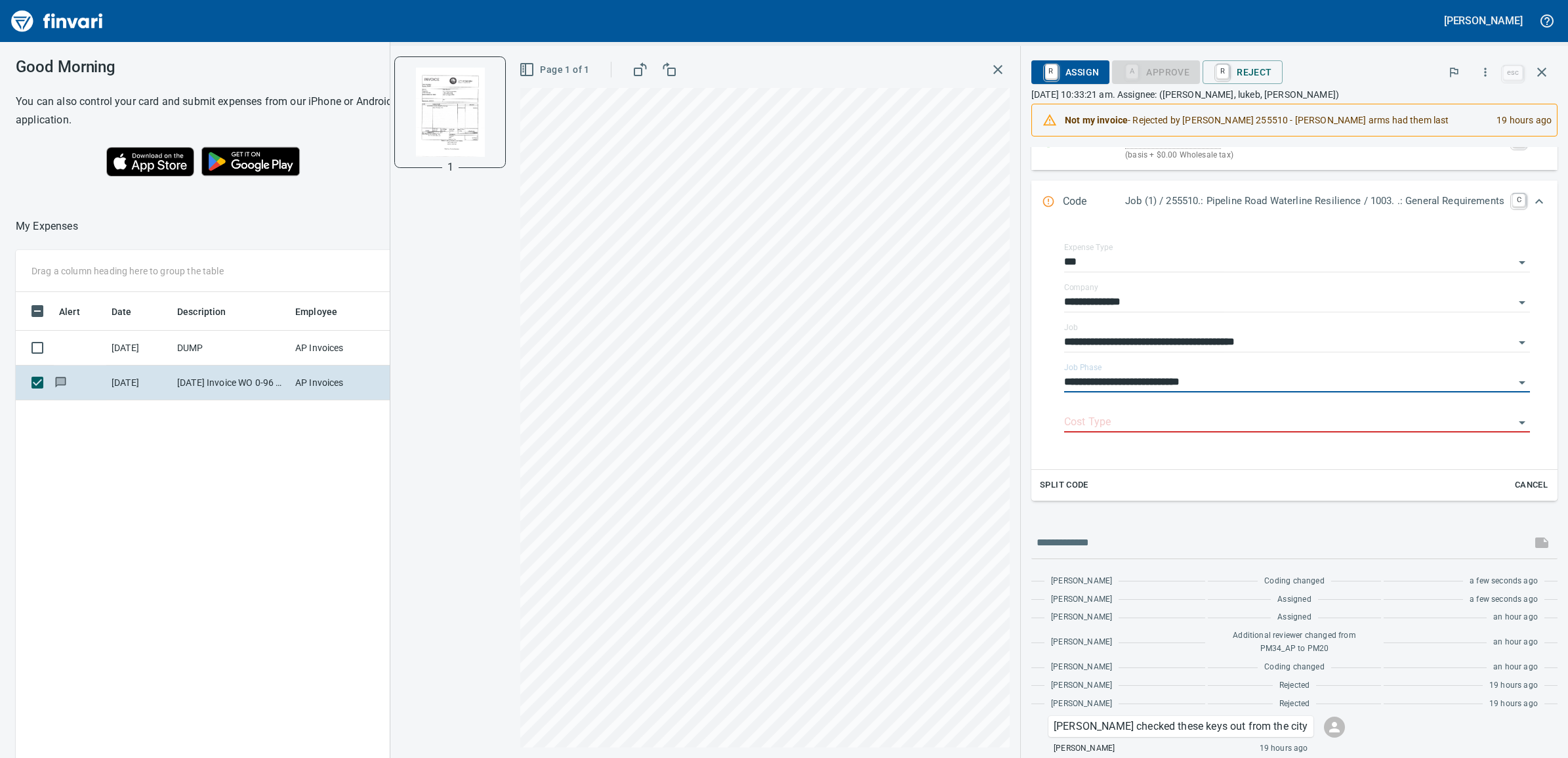
type input "**********"
click at [1283, 414] on div "Cost Type" at bounding box center [1297, 417] width 466 height 29
click at [1218, 420] on input "Cost Type" at bounding box center [1289, 422] width 450 height 18
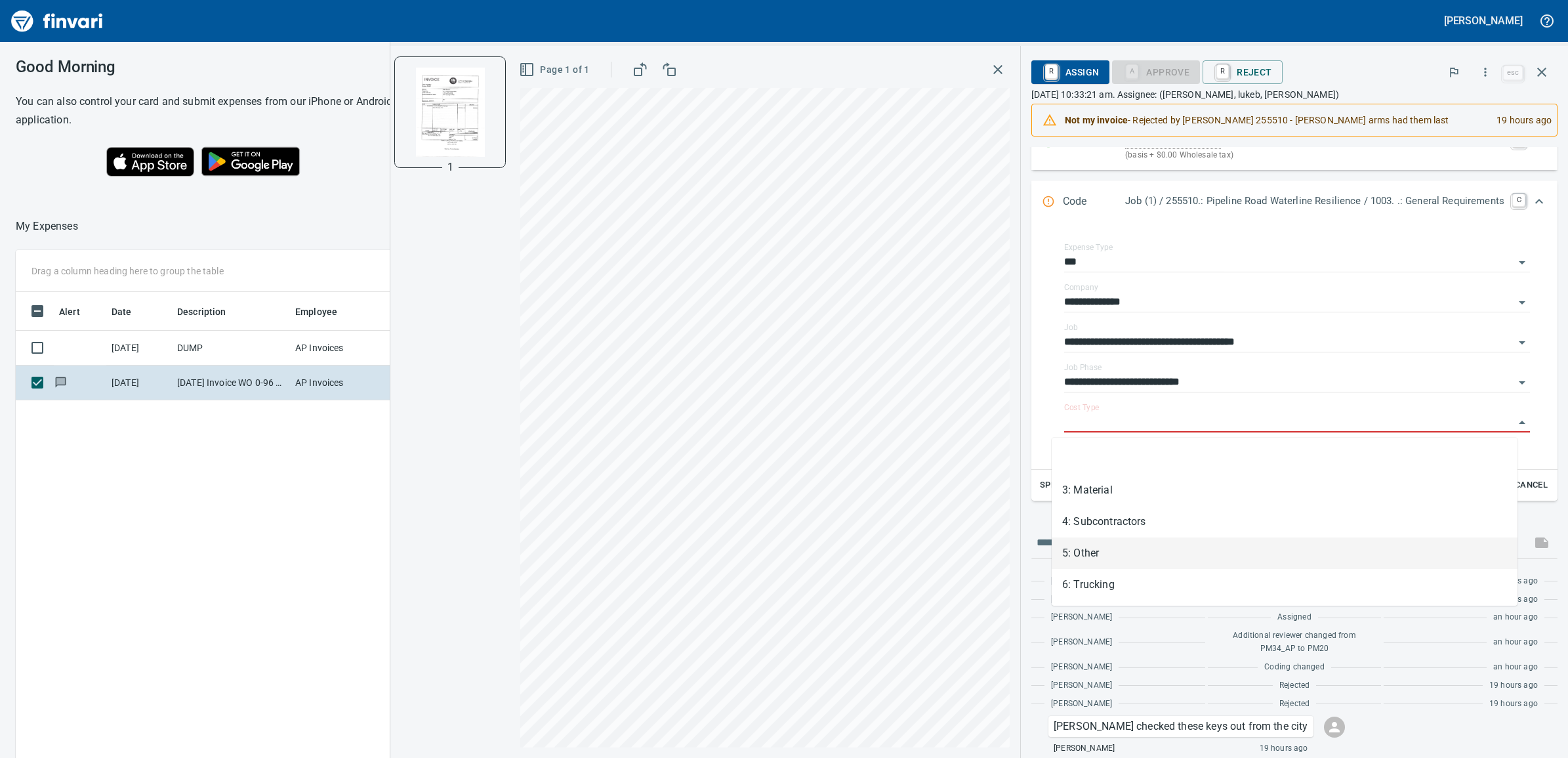
click at [1196, 555] on li "5: Other" at bounding box center [1284, 553] width 466 height 31
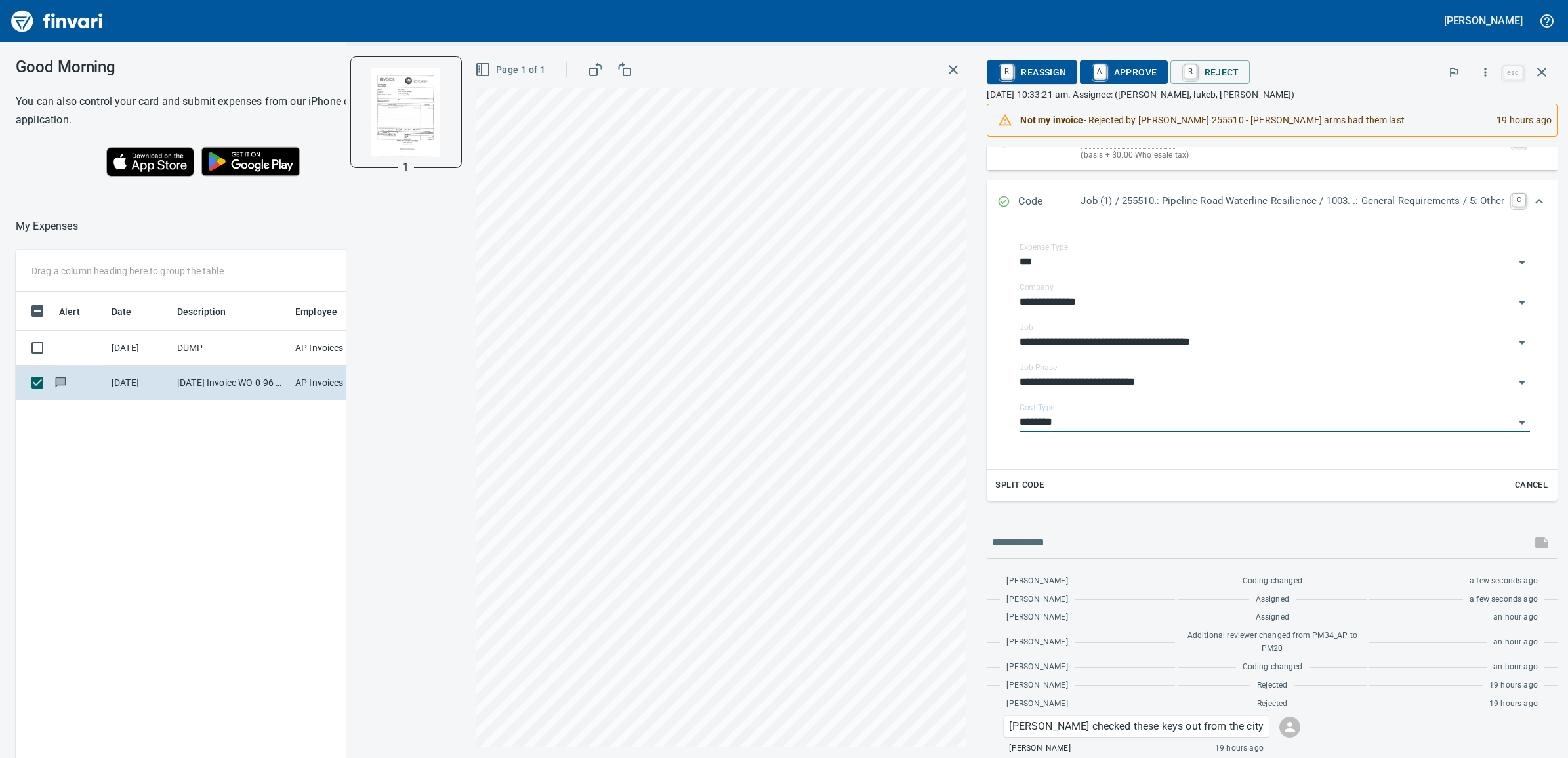
type input "********"
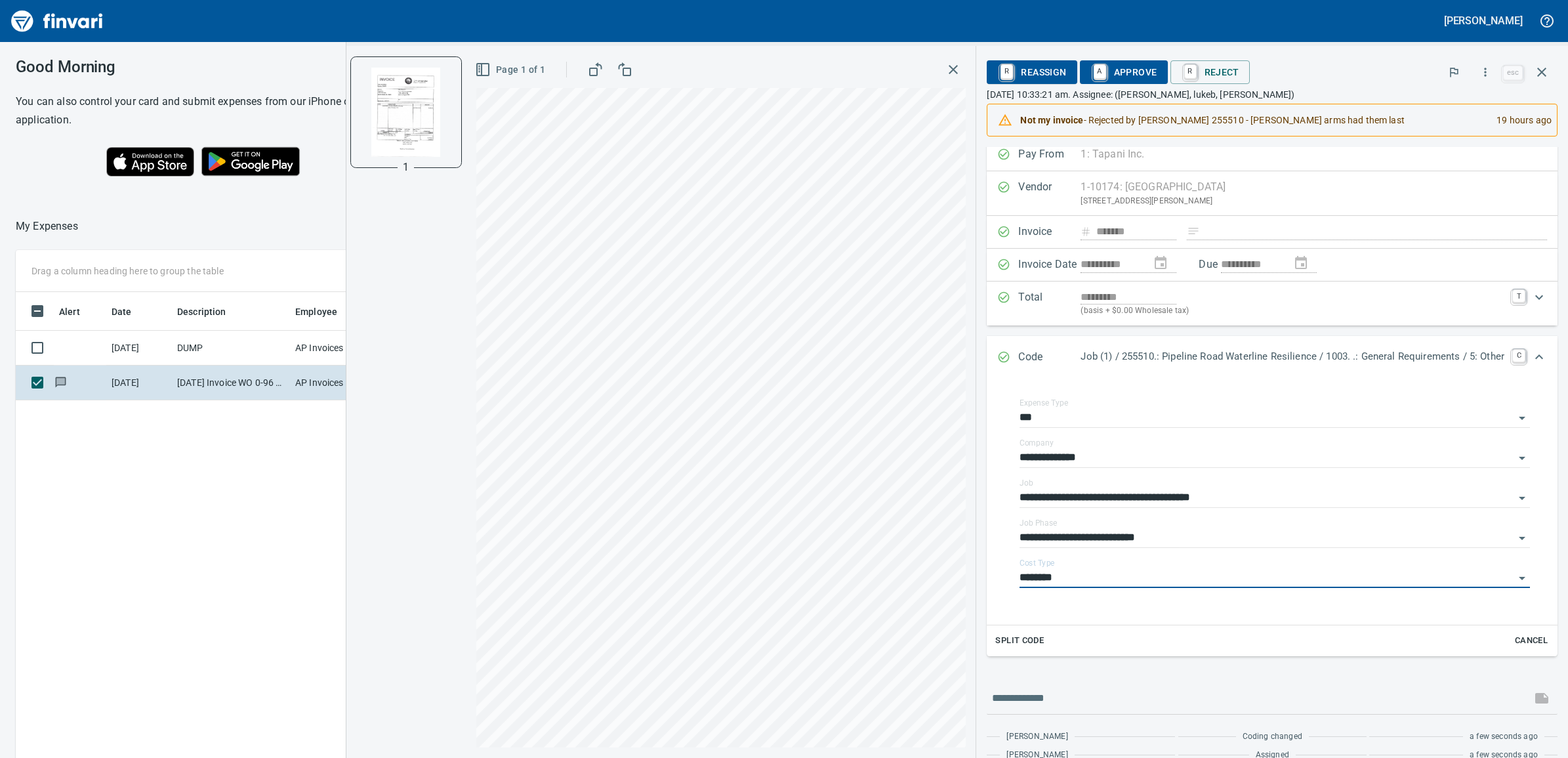
scroll to position [0, 0]
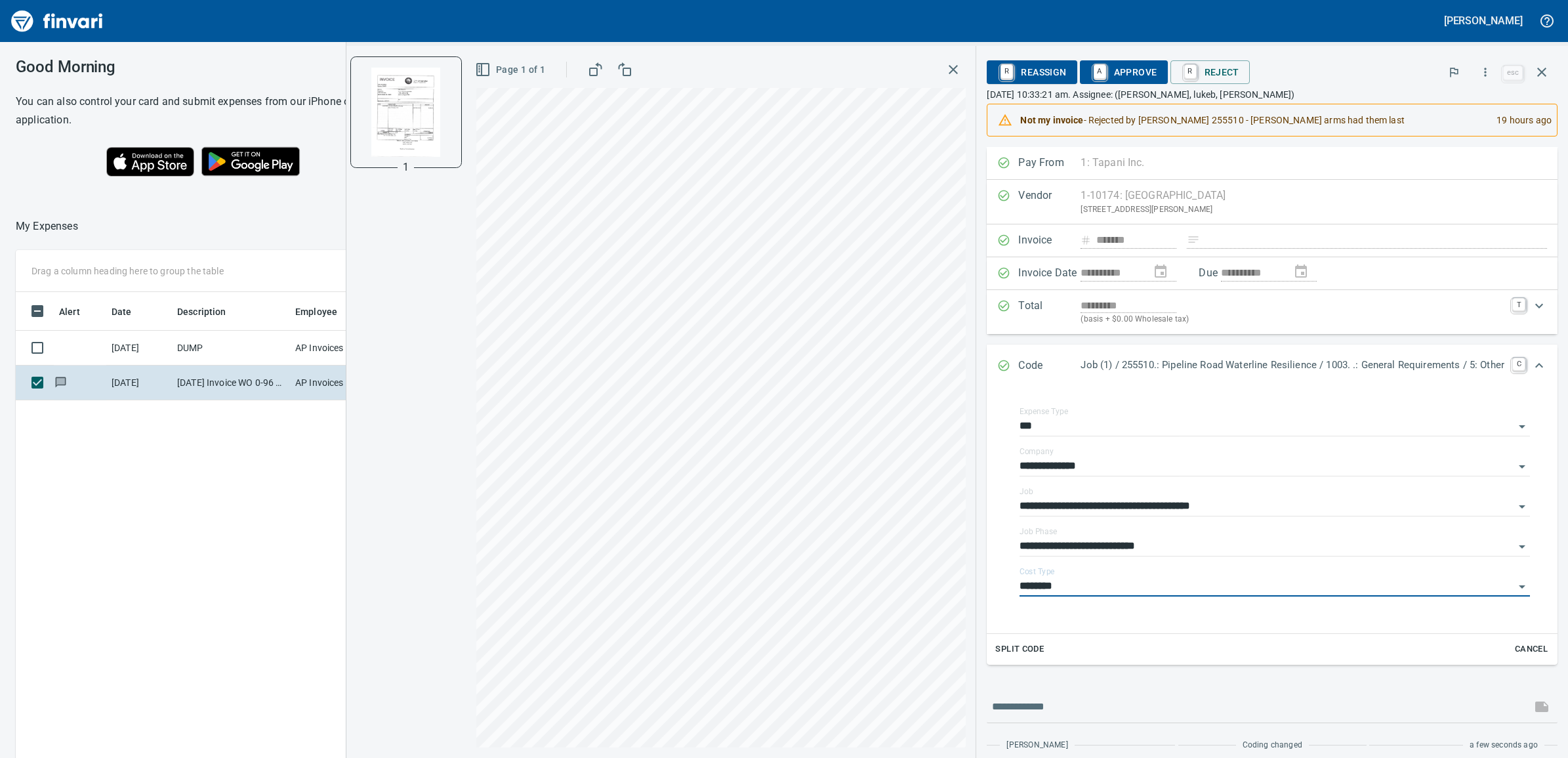
click at [1117, 70] on span "A Approve" at bounding box center [1123, 72] width 67 height 22
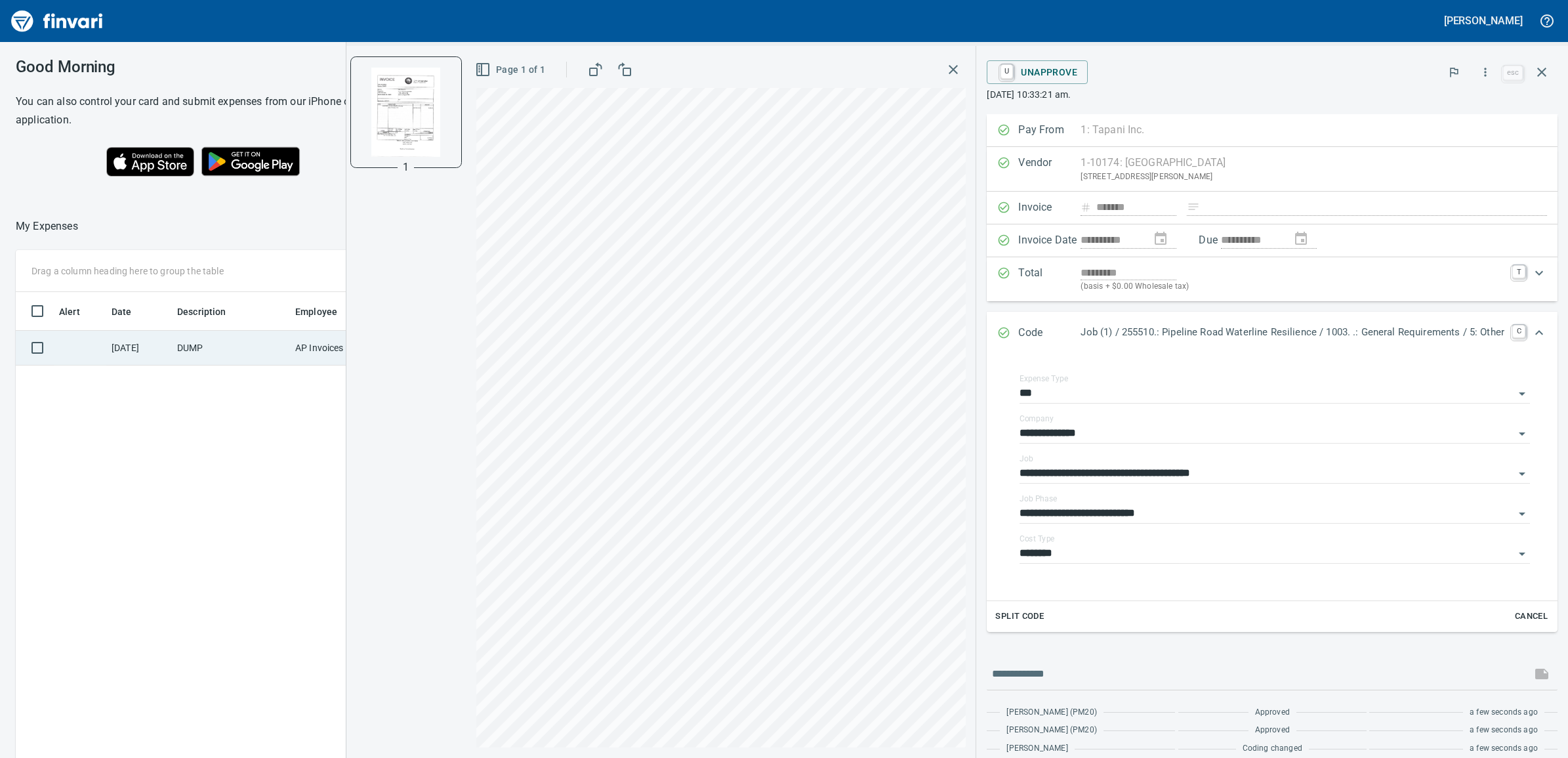
click at [300, 351] on td "AP Invoices" at bounding box center [339, 348] width 98 height 35
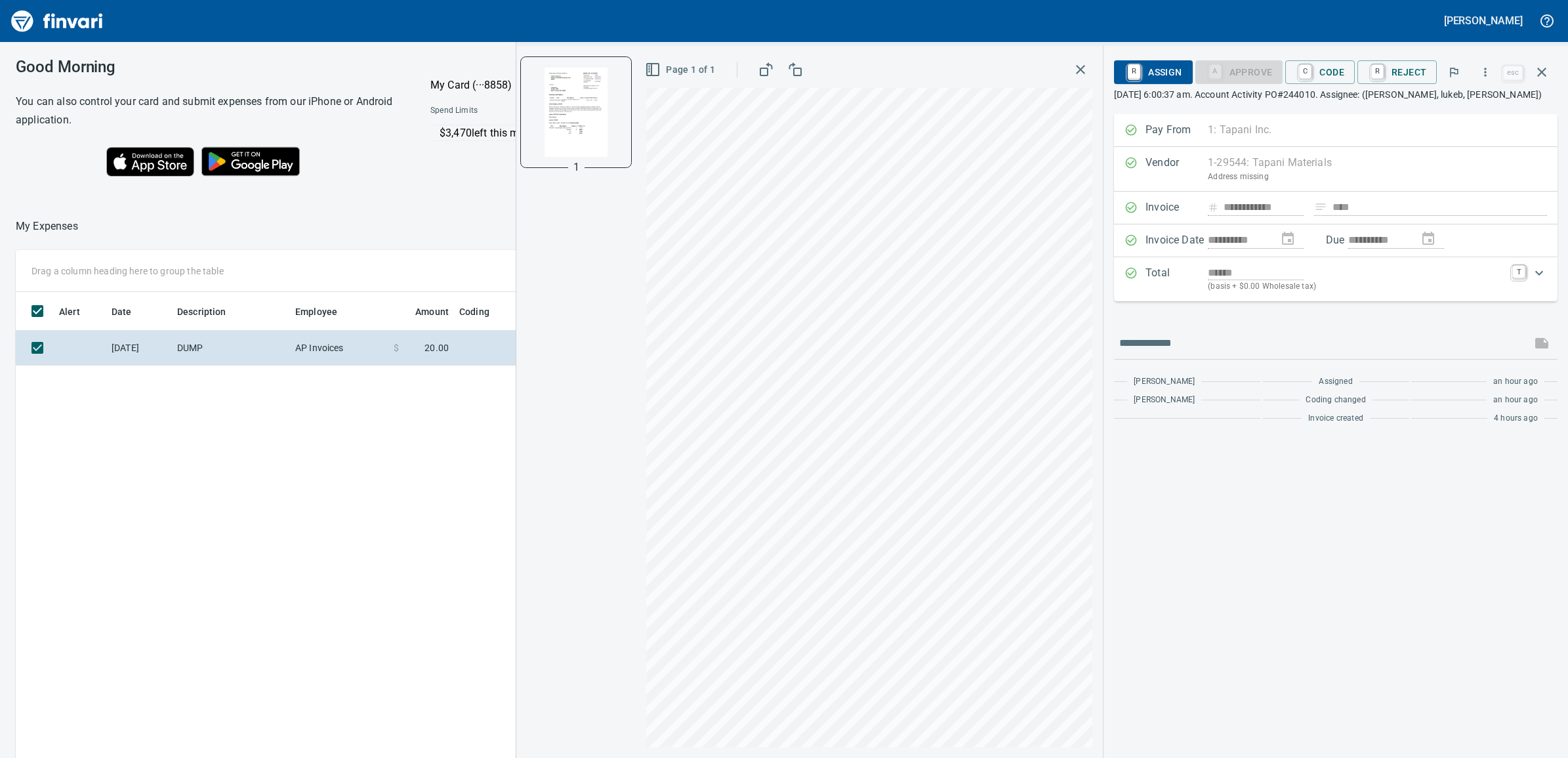
click at [313, 453] on div "Alert Date Description Employee Amount Coding [DATE] DUMP AP Invoices $ 20.00 $…" at bounding box center [619, 599] width 1209 height 613
click at [1081, 70] on icon "button" at bounding box center [1080, 69] width 9 height 9
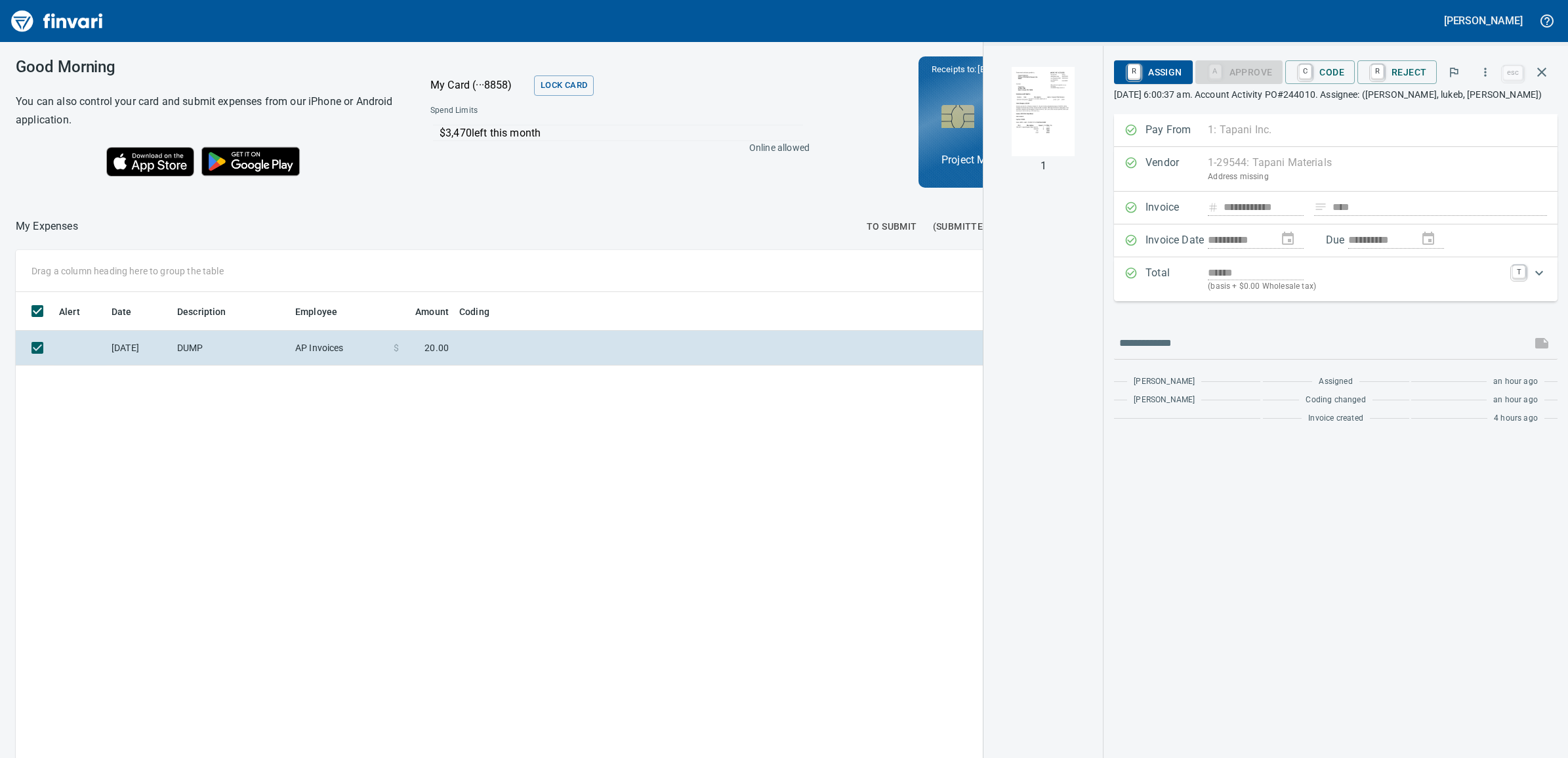
click at [1021, 482] on div "1" at bounding box center [1043, 401] width 119 height 711
click at [1110, 23] on div at bounding box center [575, 20] width 1140 height 31
click at [1544, 72] on icon "button" at bounding box center [1542, 72] width 16 height 16
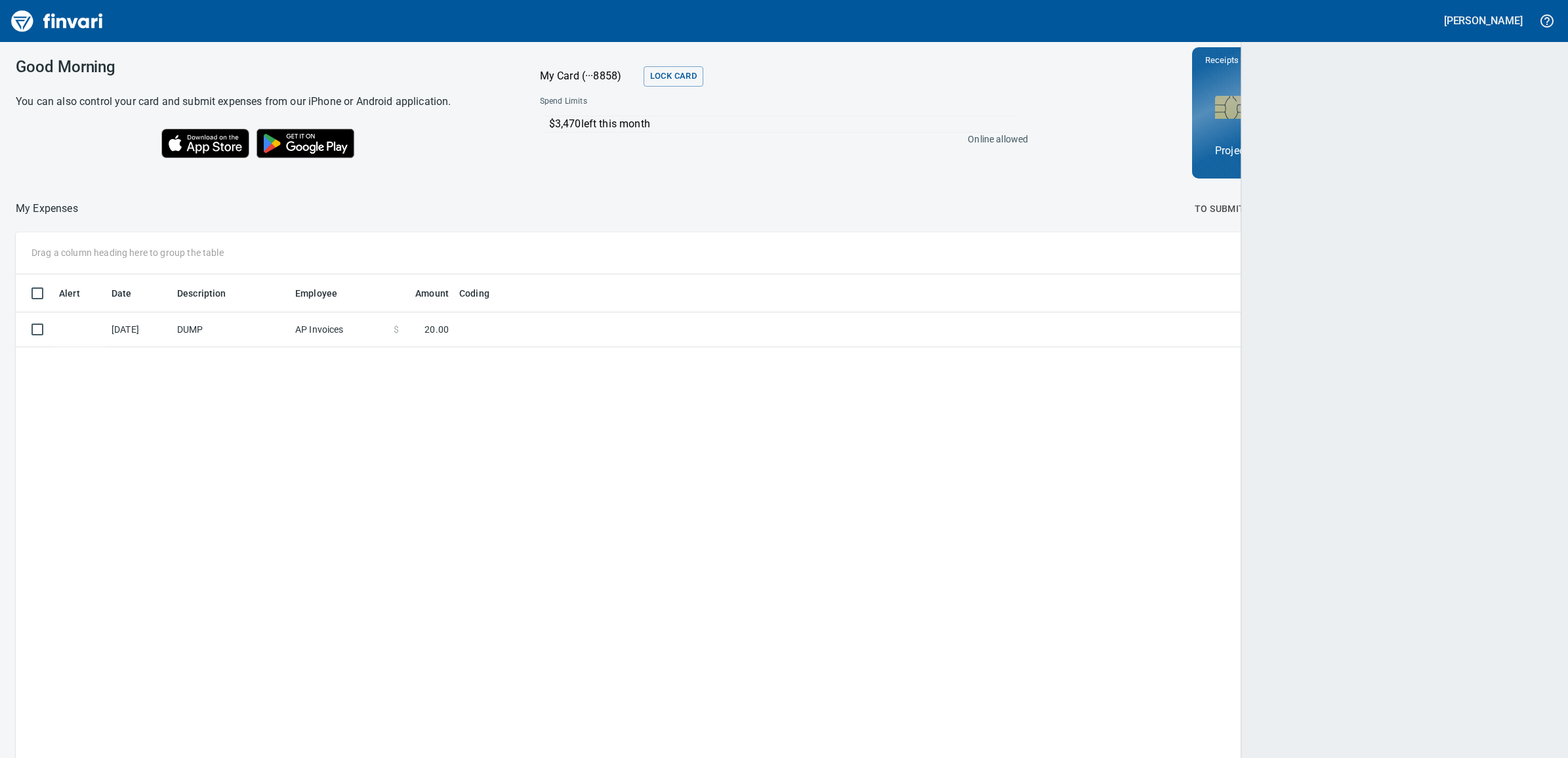
scroll to position [601, 1510]
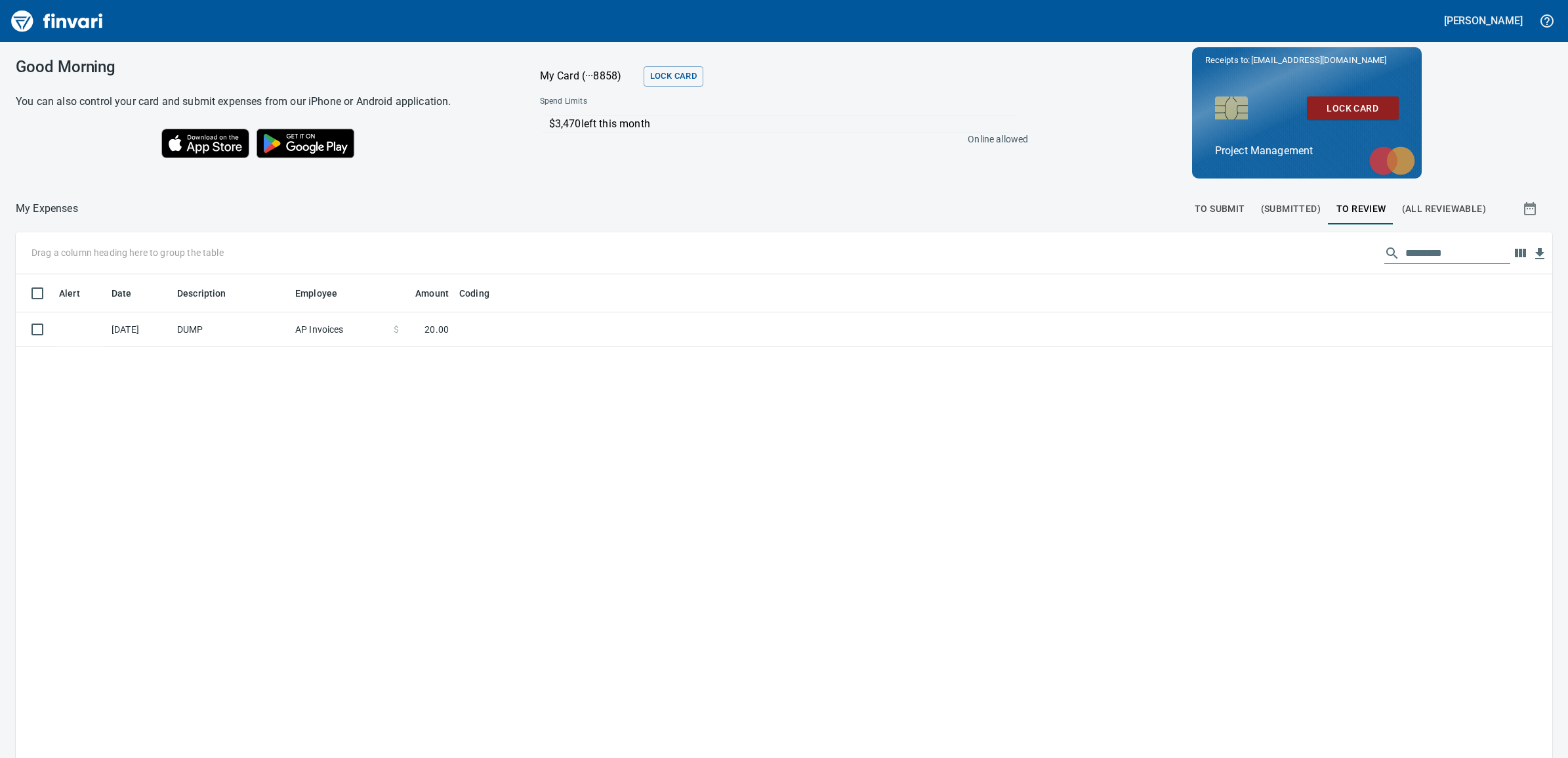
click at [1418, 207] on span "(All Reviewable)" at bounding box center [1444, 209] width 84 height 16
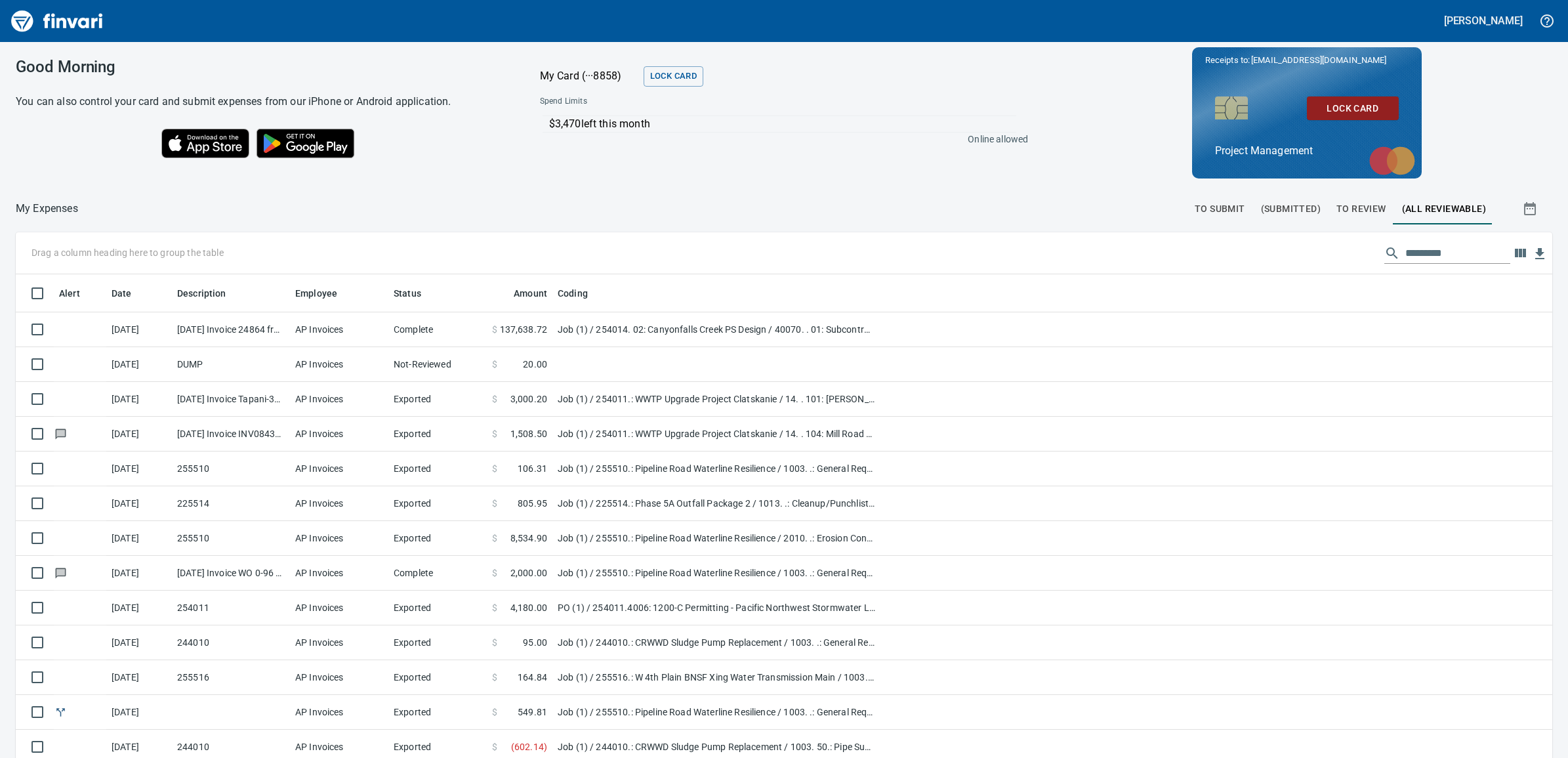
scroll to position [601, 1499]
click at [1277, 214] on span "(Submitted)" at bounding box center [1291, 209] width 60 height 16
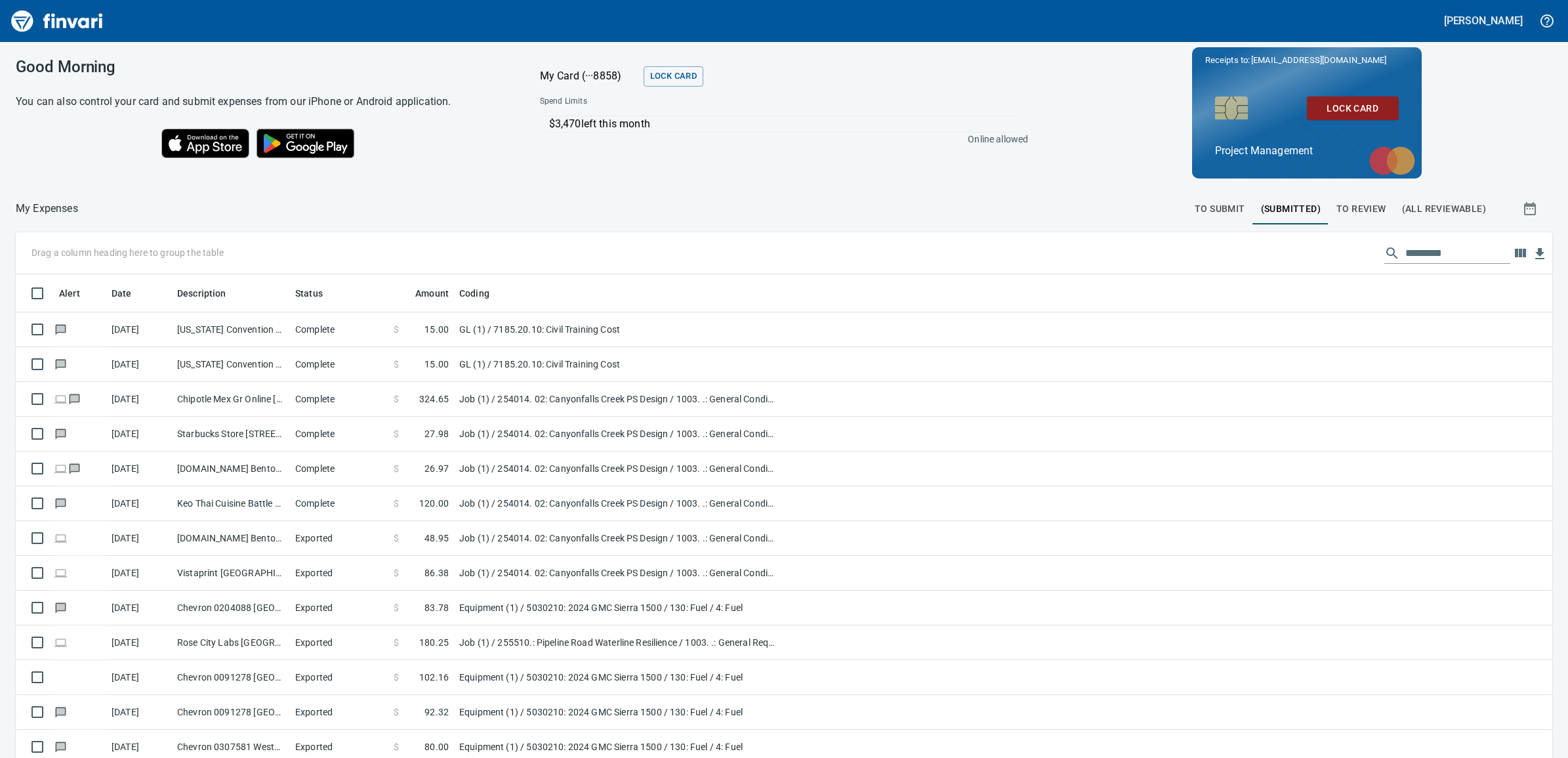
click at [1211, 210] on span "To Submit" at bounding box center [1220, 209] width 50 height 16
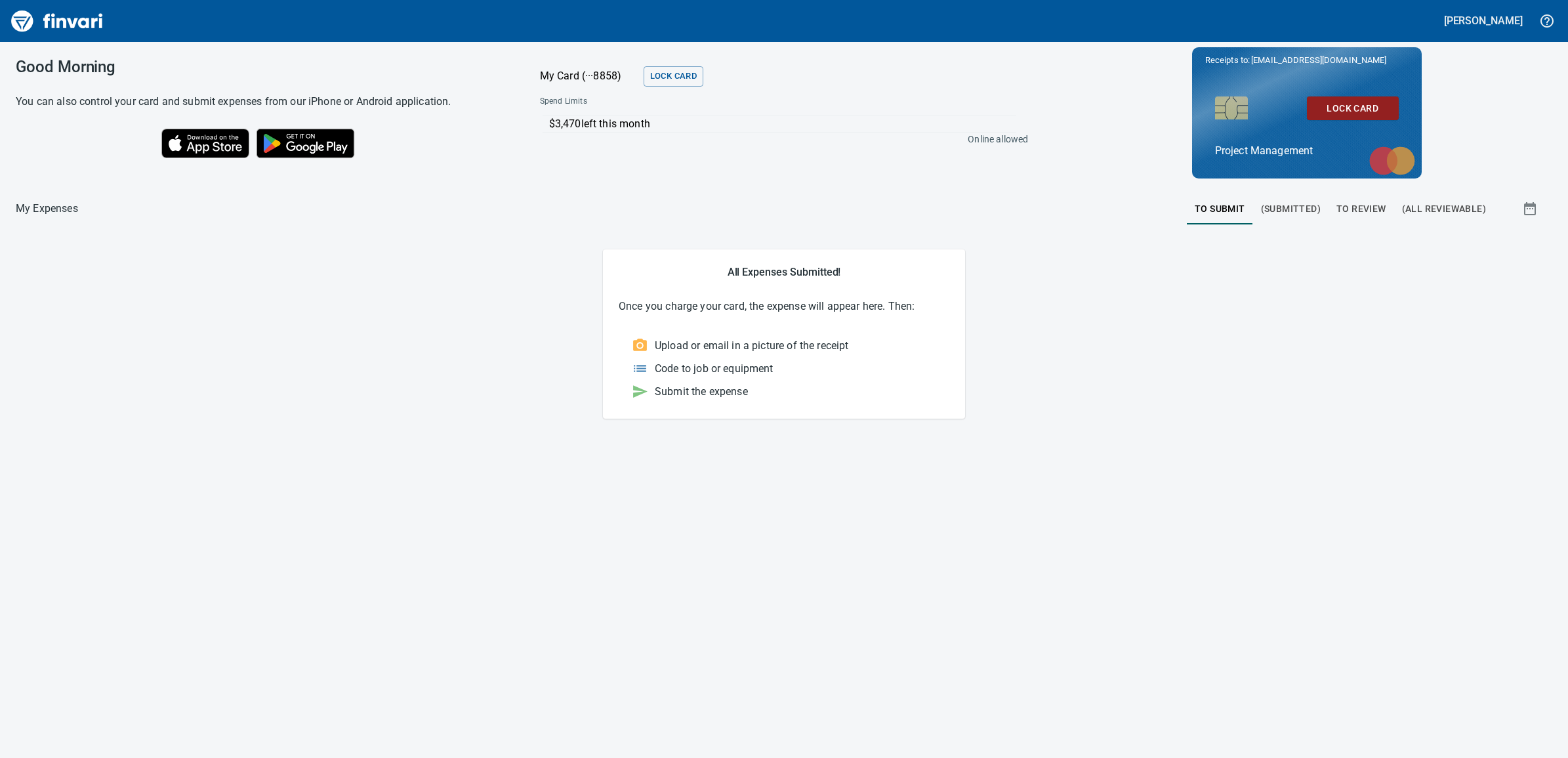
click at [1363, 209] on span "To Review" at bounding box center [1361, 209] width 50 height 16
